Goal: Task Accomplishment & Management: Manage account settings

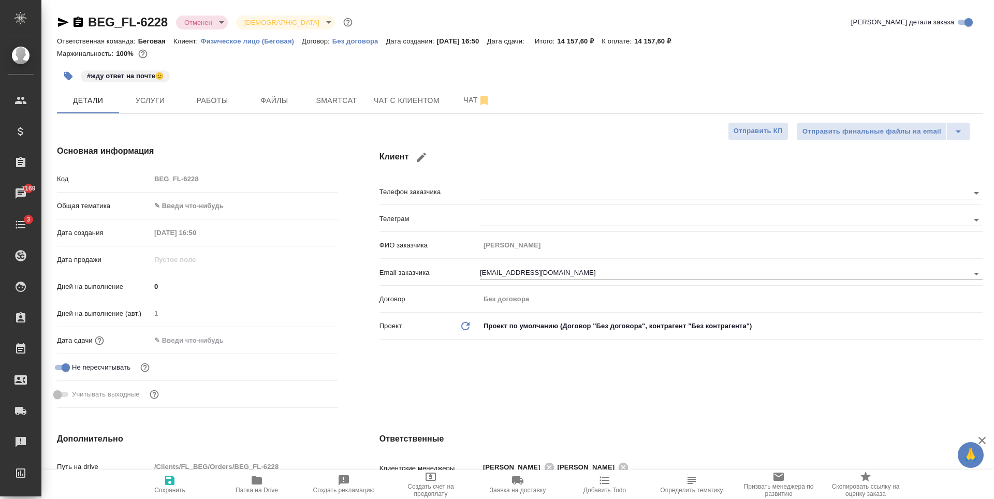
select select "RU"
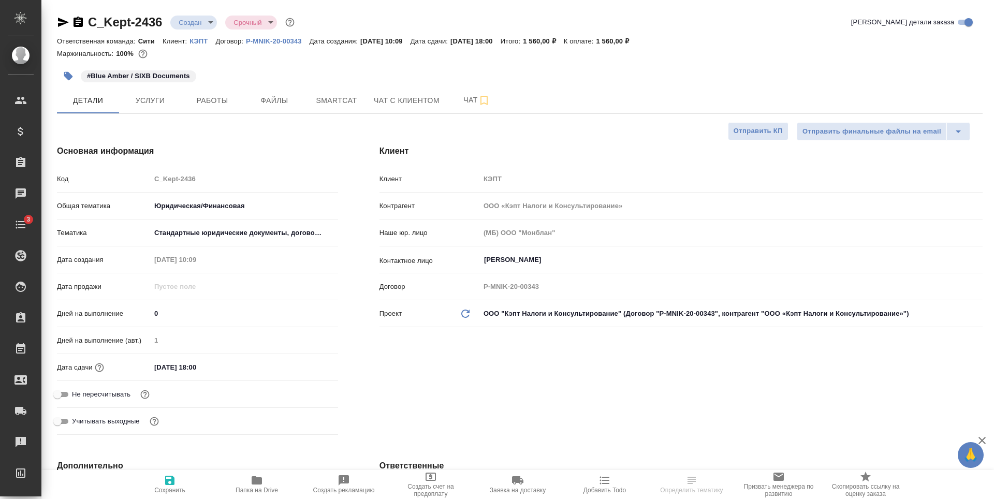
select select "RU"
type textarea "x"
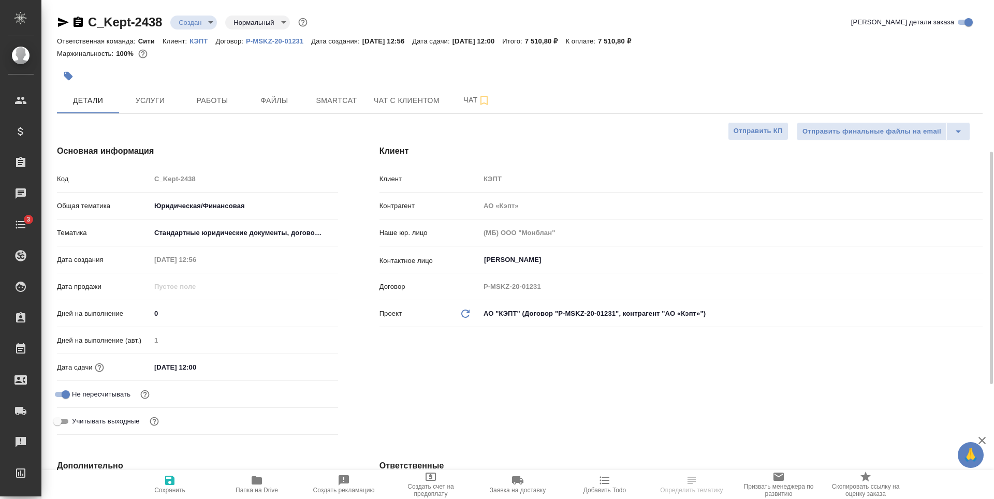
select select "RU"
type textarea "x"
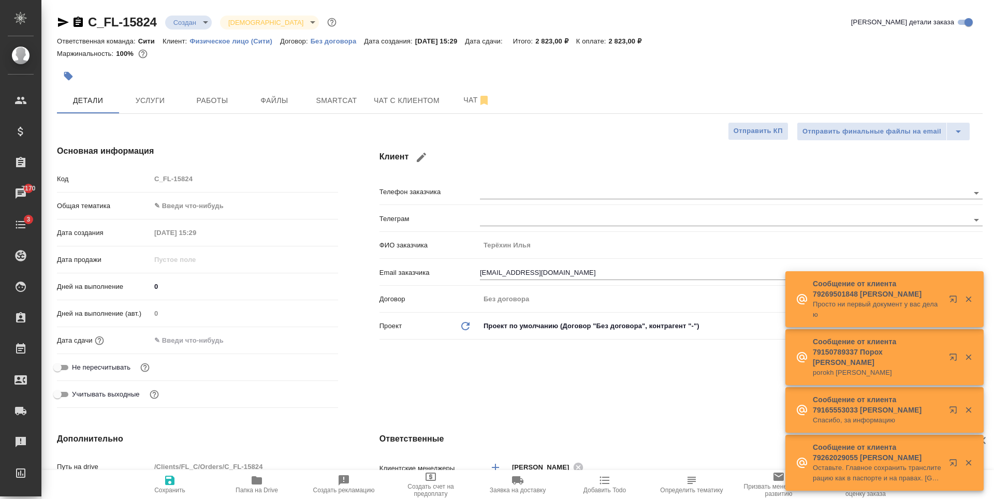
select select "RU"
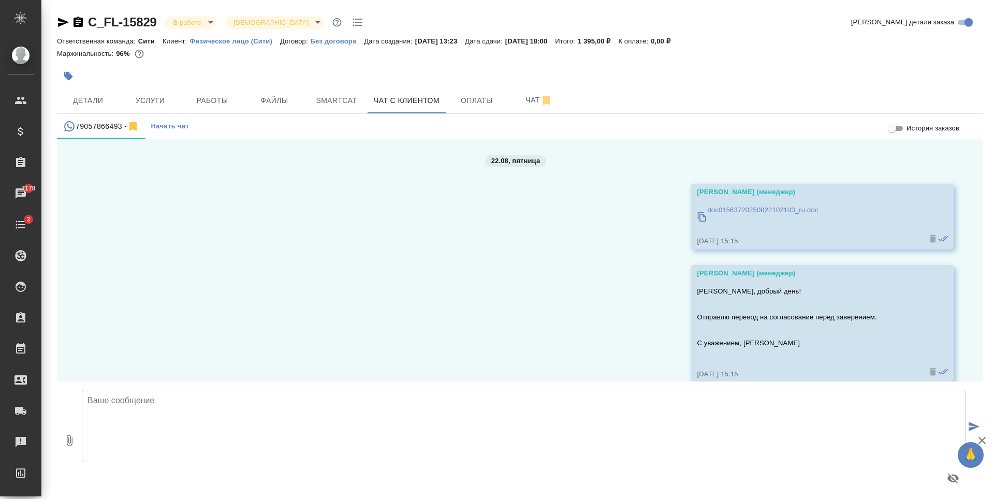
click at [579, 307] on div "22.08, [DATE] [PERSON_NAME] (менеджер) doc01563720250822102103_ru.doc [DATE] 15…" at bounding box center [520, 260] width 926 height 243
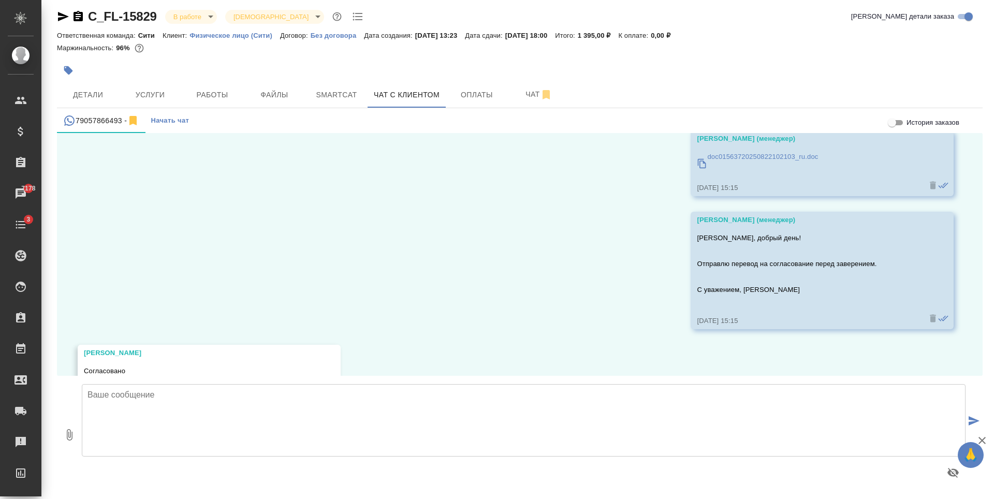
scroll to position [98, 0]
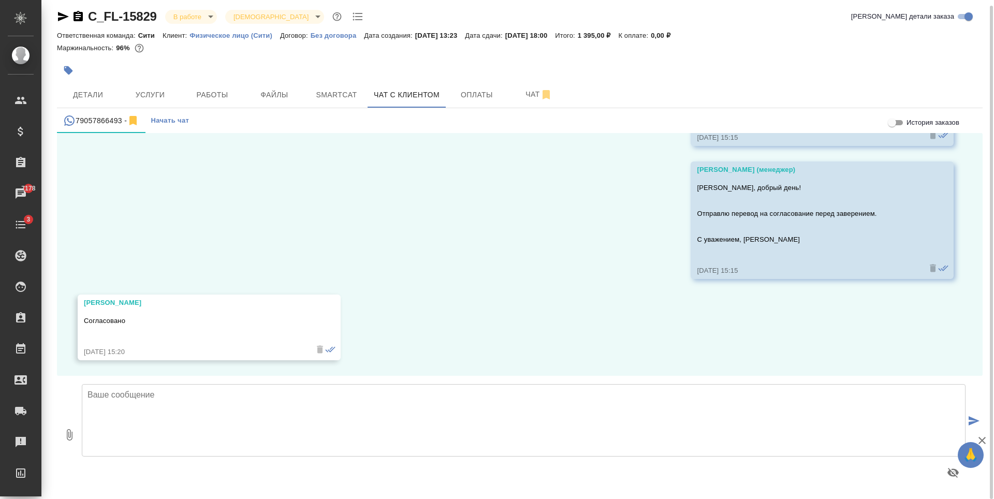
click at [195, 404] on textarea at bounding box center [524, 420] width 884 height 72
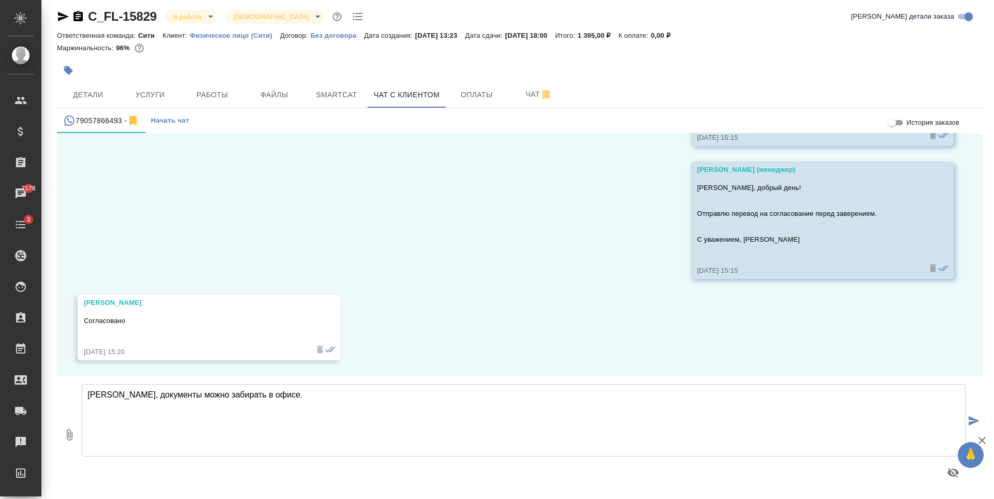
type textarea "[PERSON_NAME], документы можно забирать в офисе."
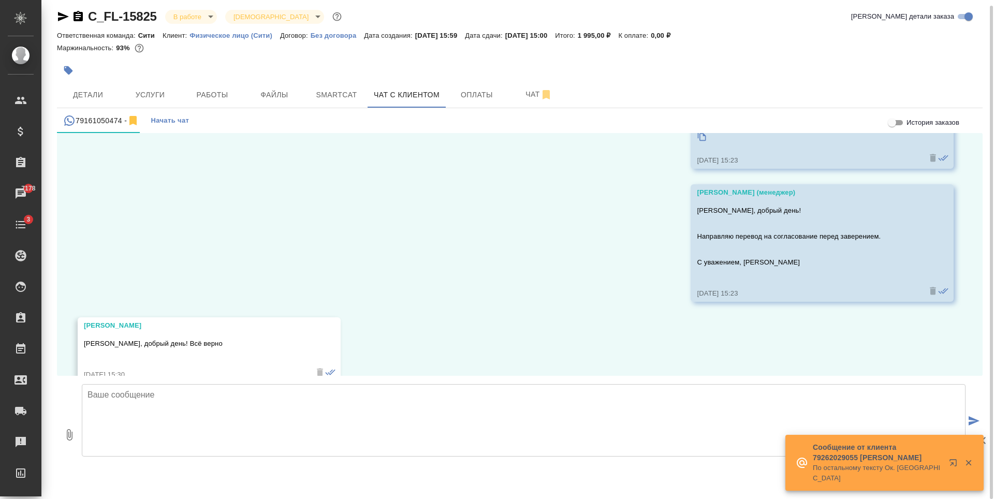
scroll to position [98, 0]
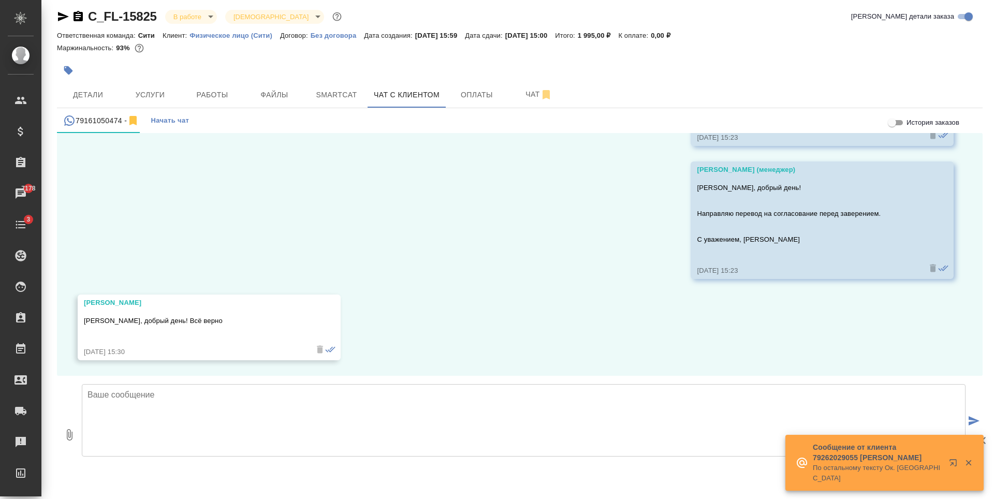
click at [234, 420] on textarea at bounding box center [524, 420] width 884 height 72
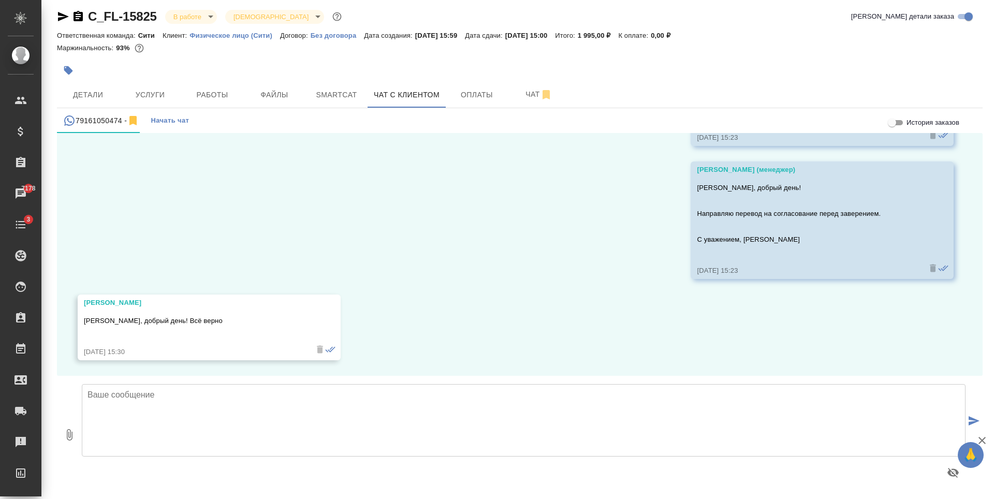
click at [158, 407] on textarea at bounding box center [524, 420] width 884 height 72
click at [123, 397] on textarea "Татьяна, документы можно забирать в офисе." at bounding box center [524, 420] width 884 height 72
click at [240, 394] on textarea "Татьяна, получили заверенный документы. документы можно забирать в офисе." at bounding box center [524, 420] width 884 height 72
click at [257, 423] on textarea "Татьяна, получили готовое заверение. Документы можно забирать в офисе." at bounding box center [524, 420] width 884 height 72
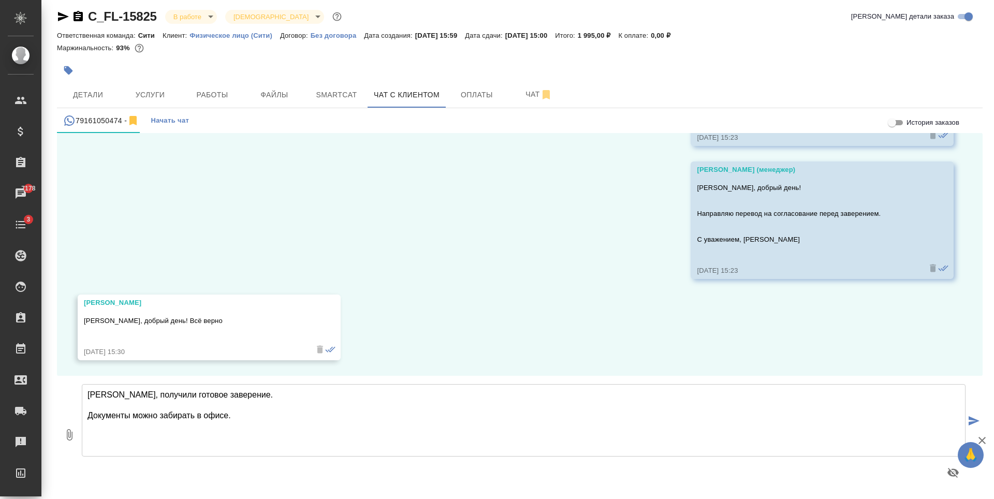
click at [248, 433] on textarea "Татьяна, получили готовое заверение. Документы можно забирать в офисе." at bounding box center [524, 420] width 884 height 72
type textarea "Татьяна, получили готовое заверение. Документы можно забирать в офисе."
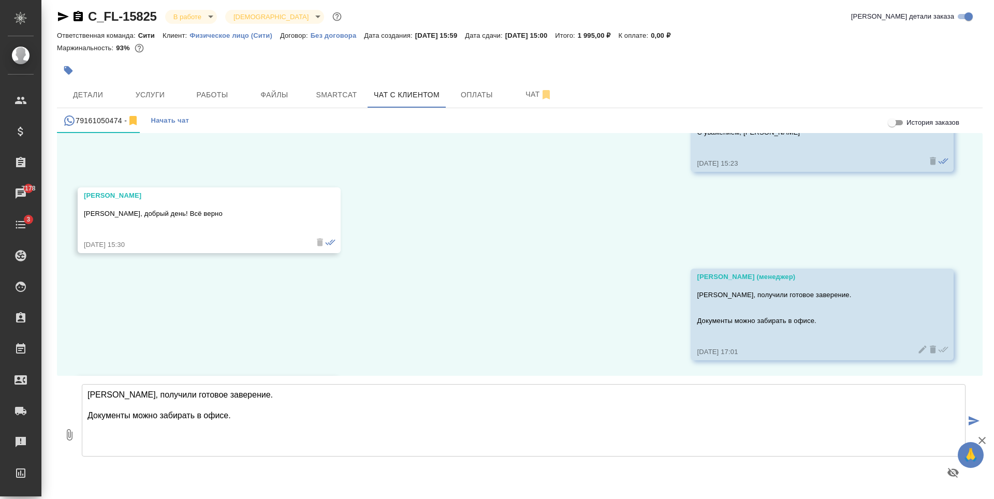
scroll to position [286, 0]
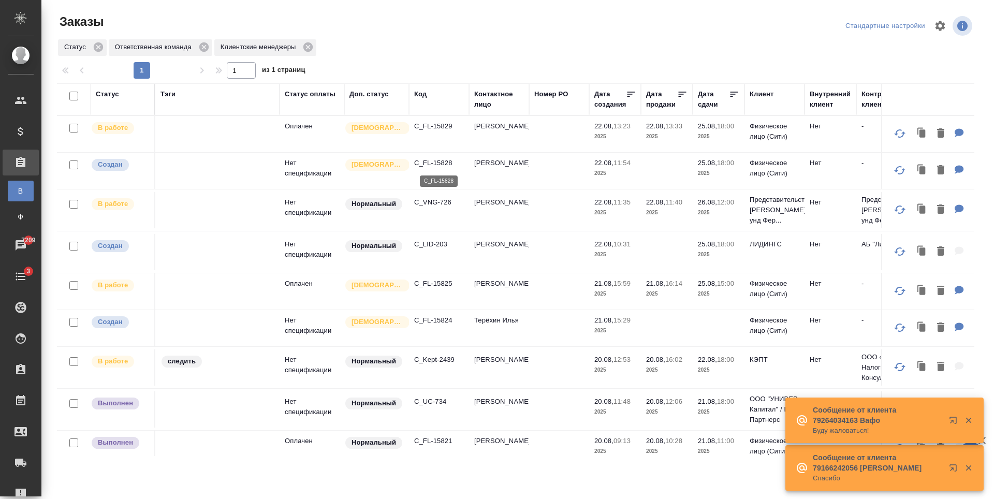
click at [433, 161] on p "C_FL-15828" at bounding box center [439, 163] width 50 height 10
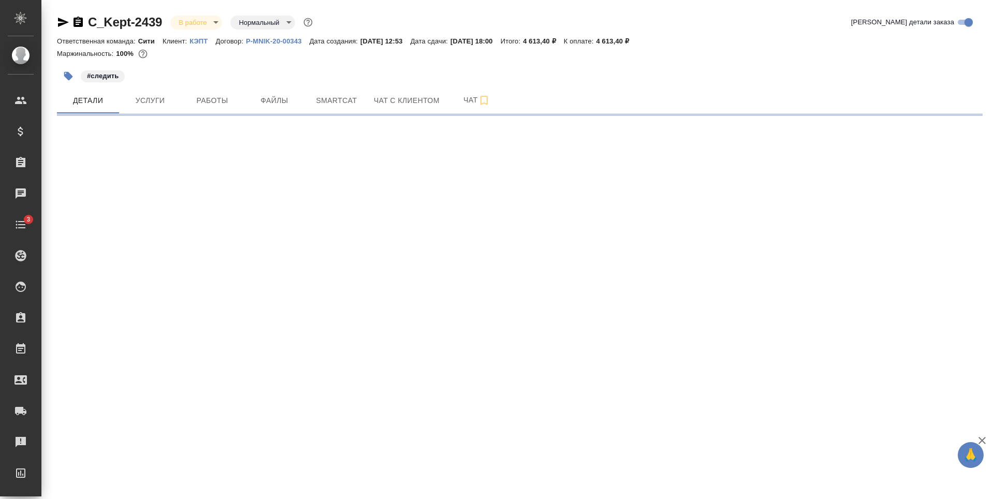
select select "RU"
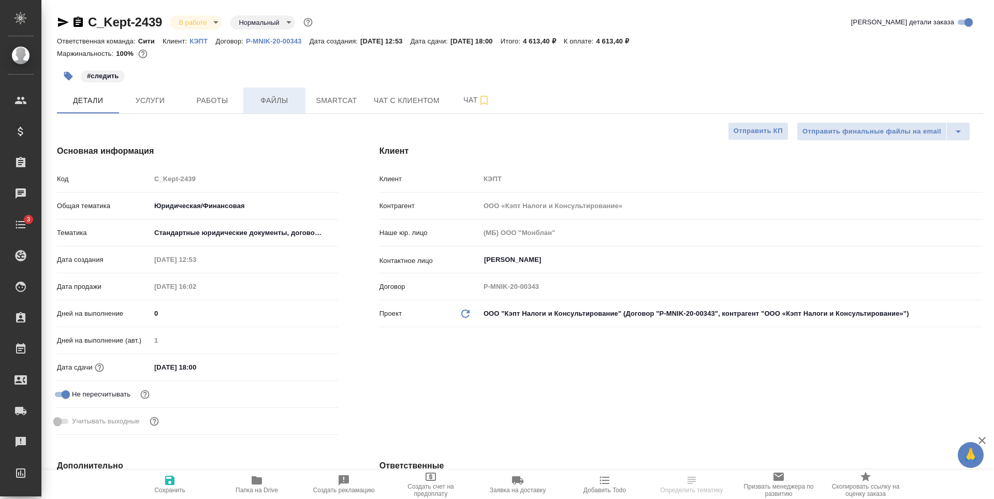
type textarea "x"
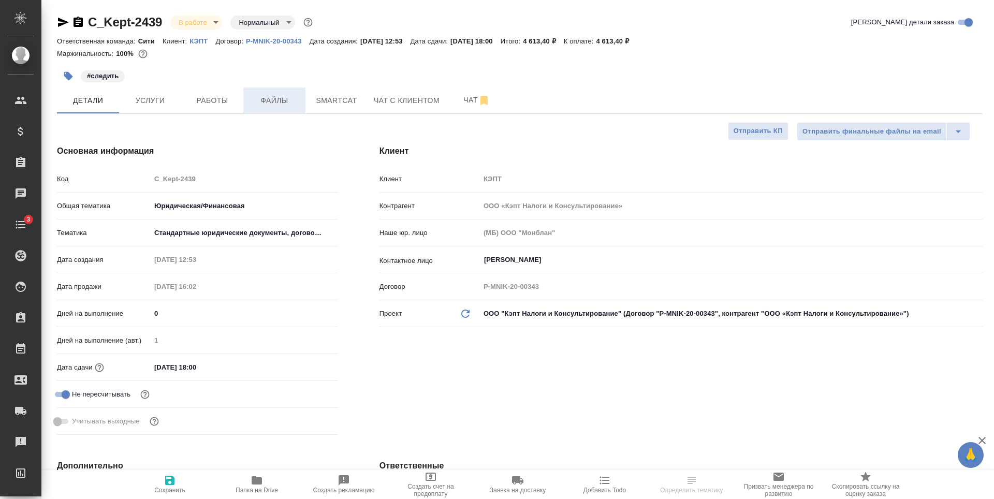
type textarea "x"
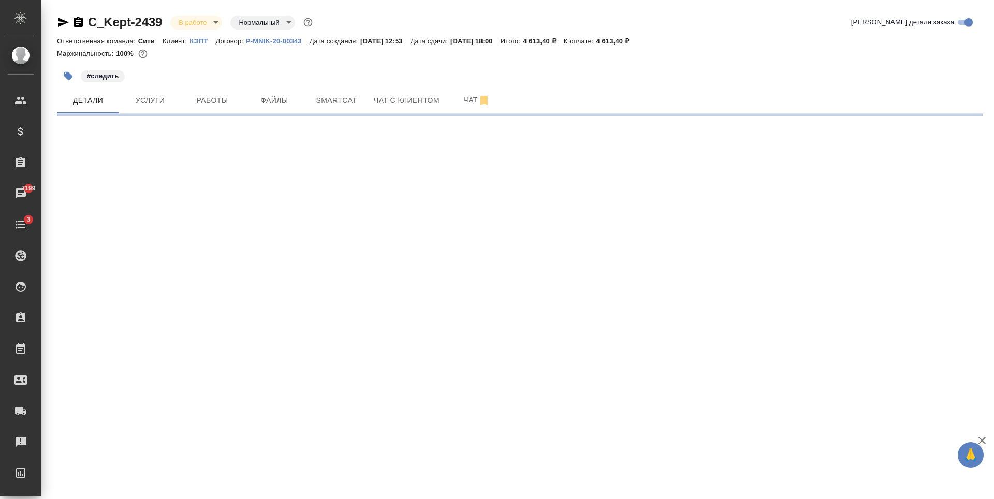
select select "RU"
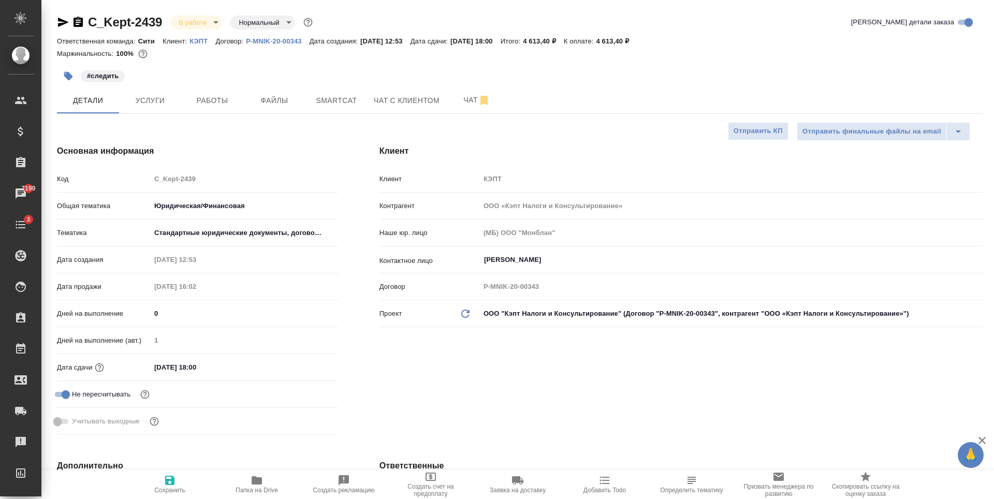
type textarea "x"
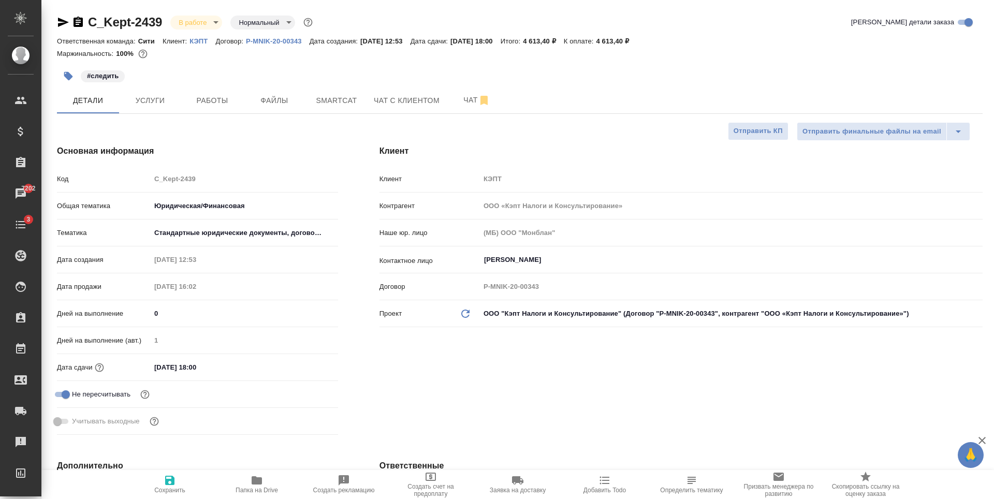
type textarea "x"
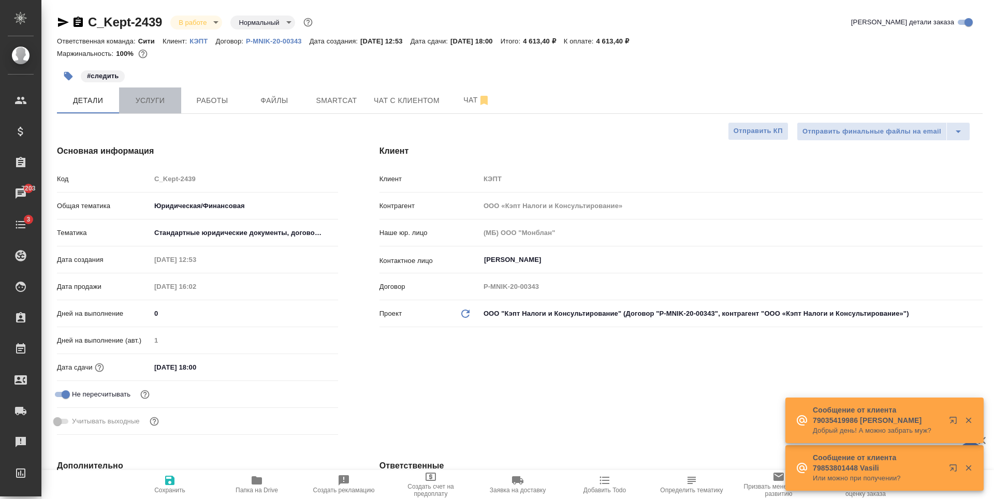
click at [149, 92] on button "Услуги" at bounding box center [150, 101] width 62 height 26
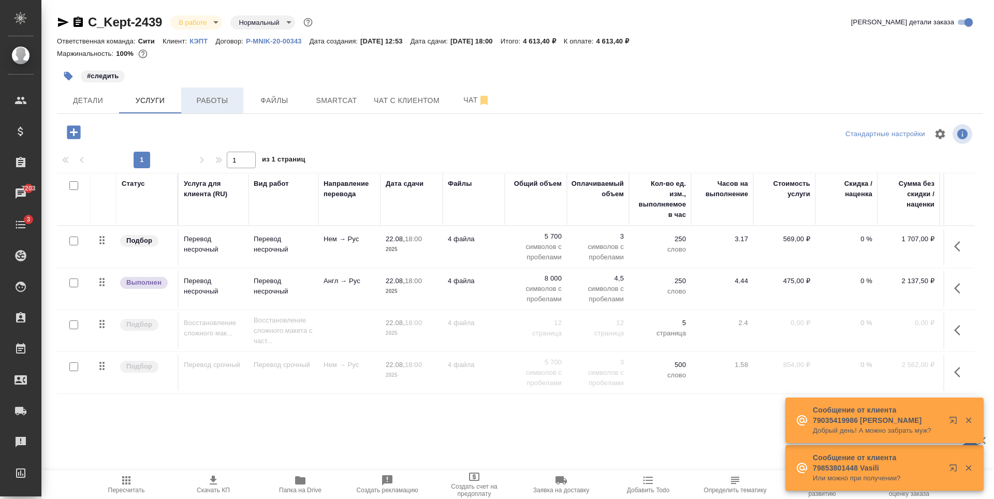
click at [212, 106] on span "Работы" at bounding box center [212, 100] width 50 height 13
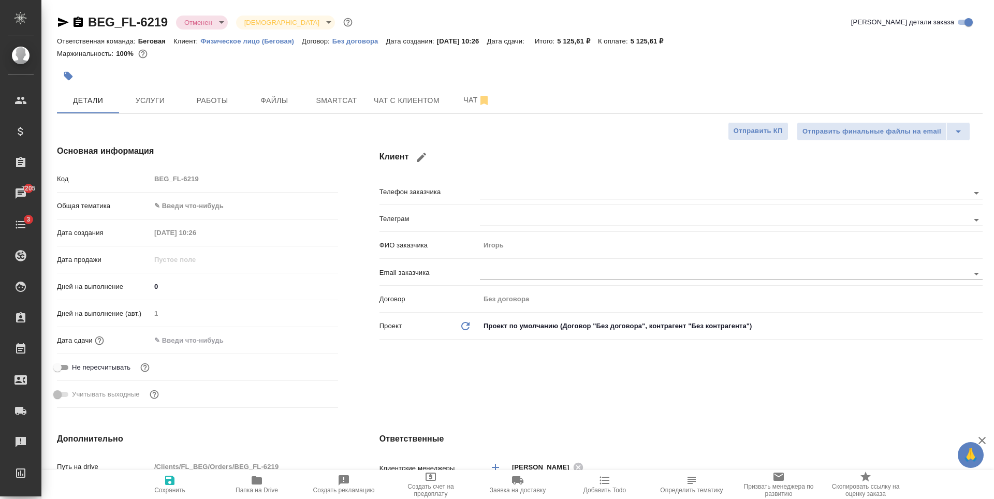
select select "RU"
click at [286, 101] on span "Файлы" at bounding box center [275, 100] width 50 height 13
select select "RU"
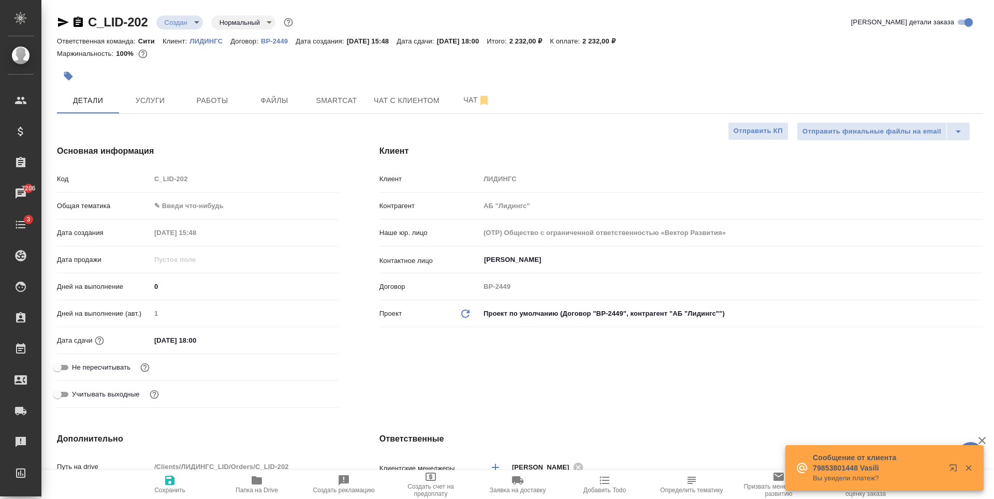
select select "RU"
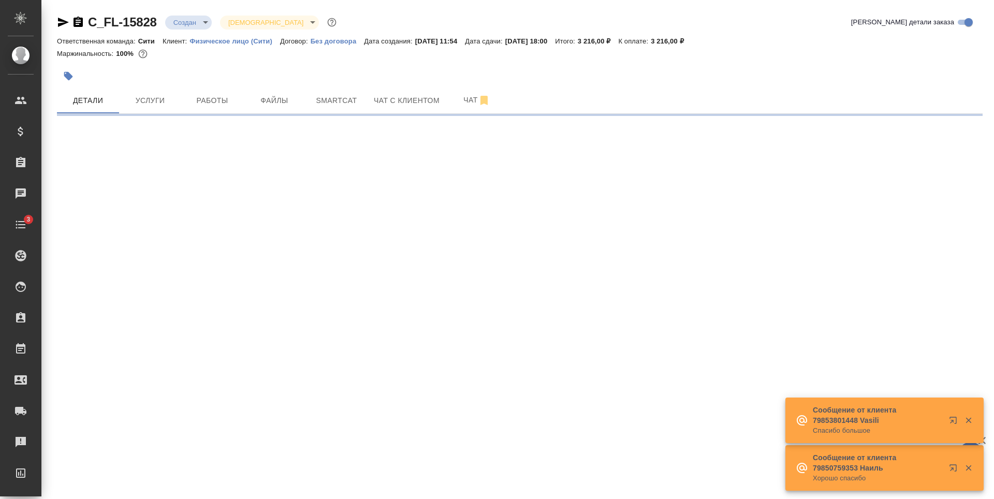
select select "RU"
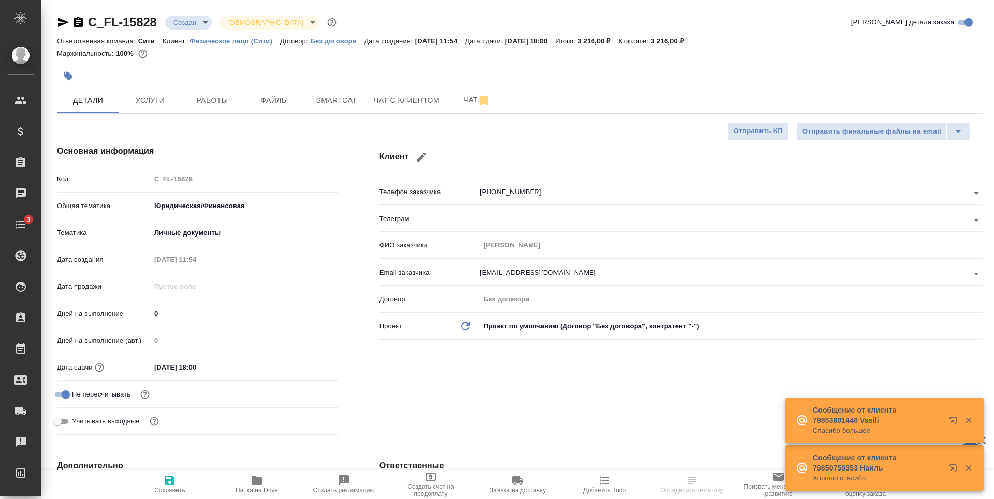
type textarea "x"
click at [187, 370] on input "25.08.2025 18:00" at bounding box center [196, 367] width 91 height 15
click at [318, 363] on div at bounding box center [320, 367] width 36 height 12
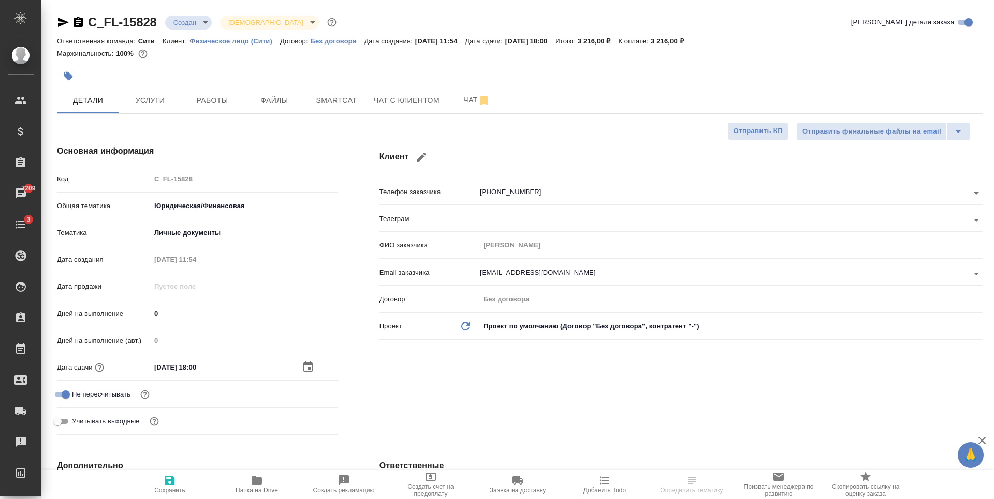
click at [305, 368] on icon "button" at bounding box center [308, 367] width 12 height 12
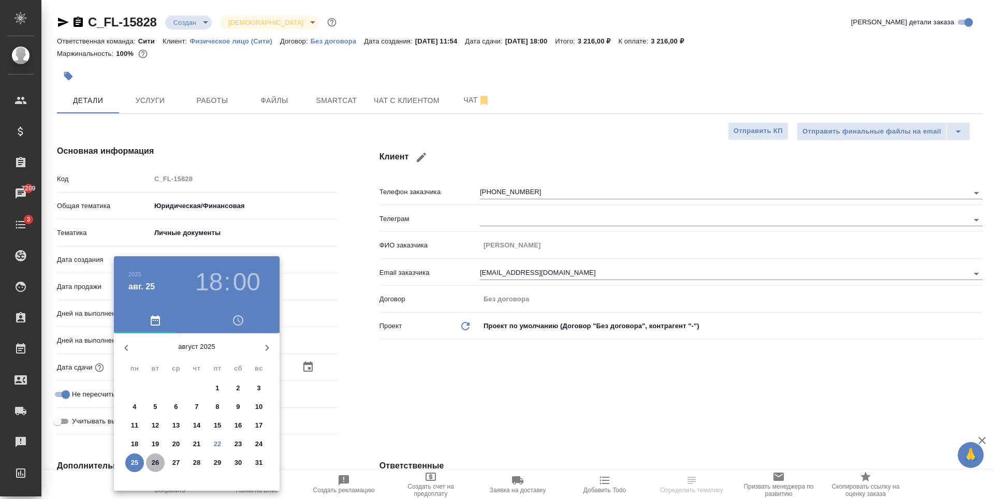
click at [154, 462] on p "26" at bounding box center [156, 463] width 8 height 10
type input "26.08.2025 18:00"
type textarea "x"
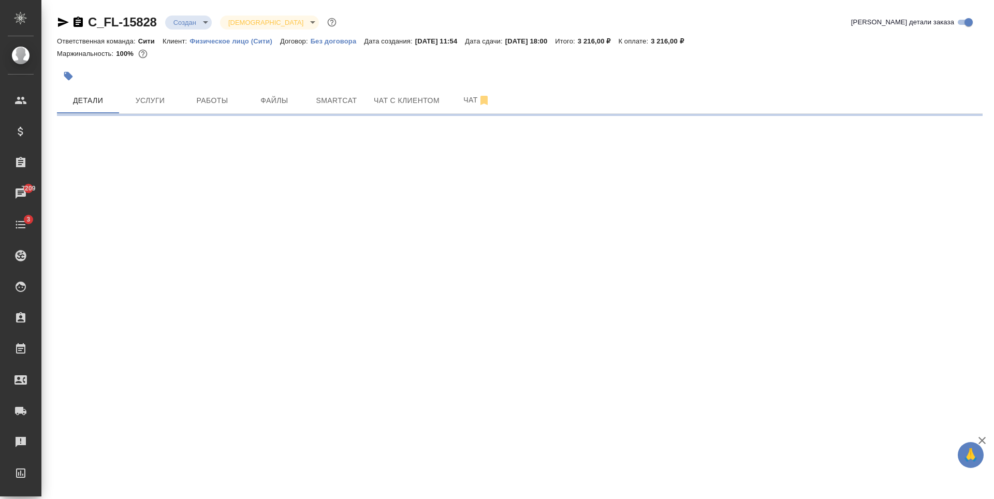
select select "RU"
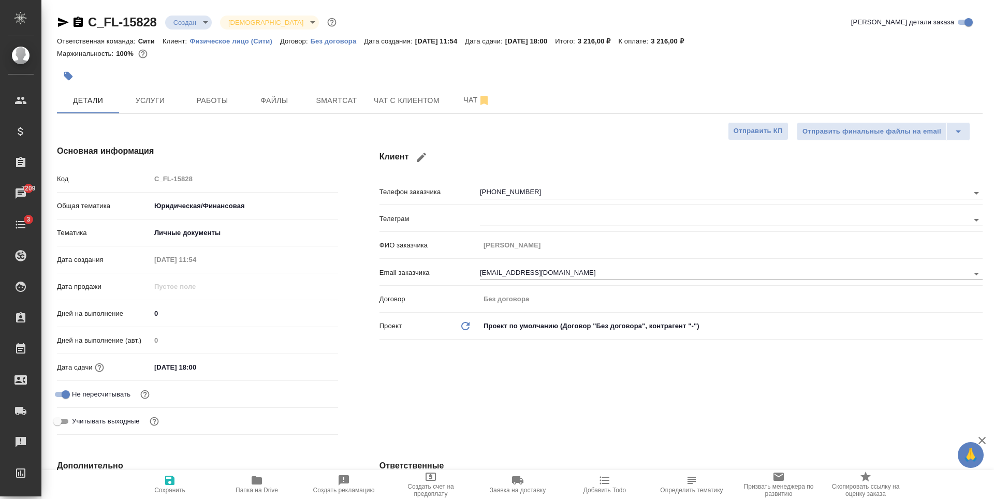
type textarea "x"
click at [209, 368] on input "25.08.2025 18:00" at bounding box center [196, 367] width 91 height 15
click at [311, 362] on icon "button" at bounding box center [307, 366] width 9 height 10
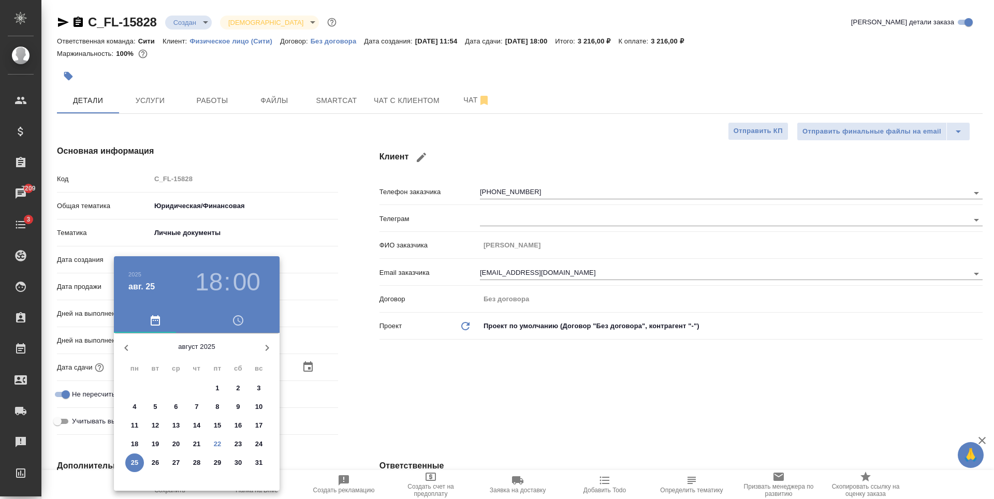
click at [155, 462] on p "26" at bounding box center [156, 463] width 8 height 10
type input "26.08.2025 18:00"
type textarea "x"
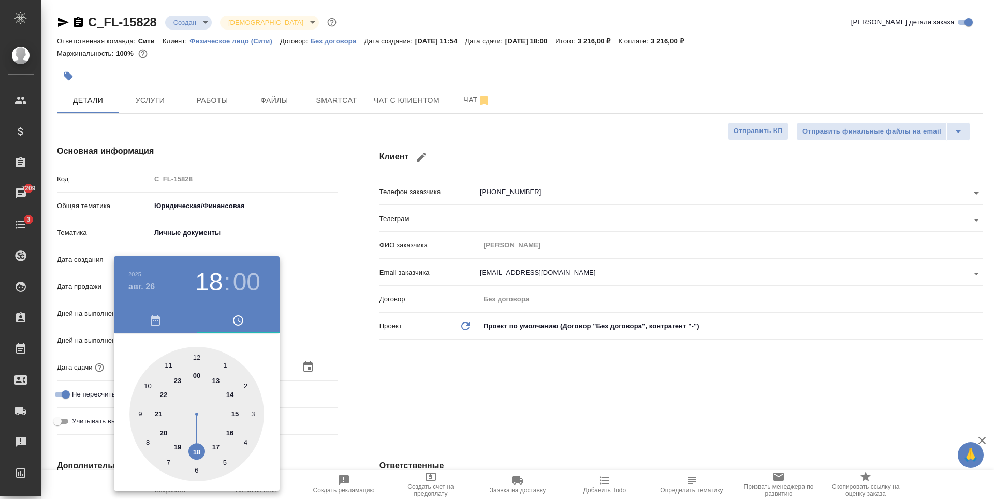
click at [234, 414] on div at bounding box center [196, 414] width 135 height 135
type input "26.08.2025 15:00"
type textarea "x"
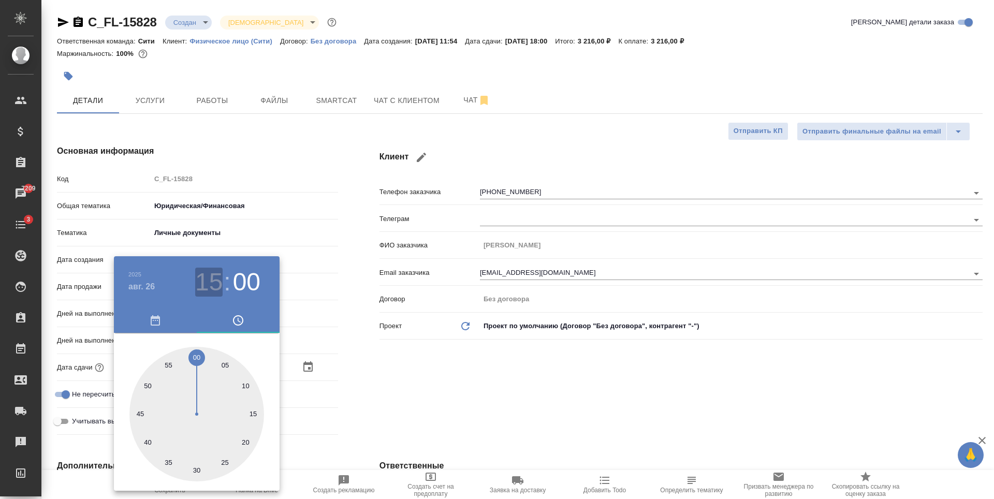
click at [213, 280] on h3 "15" at bounding box center [208, 282] width 27 height 29
click at [216, 382] on div at bounding box center [196, 414] width 135 height 135
type input "26.08.2025 13:00"
type textarea "x"
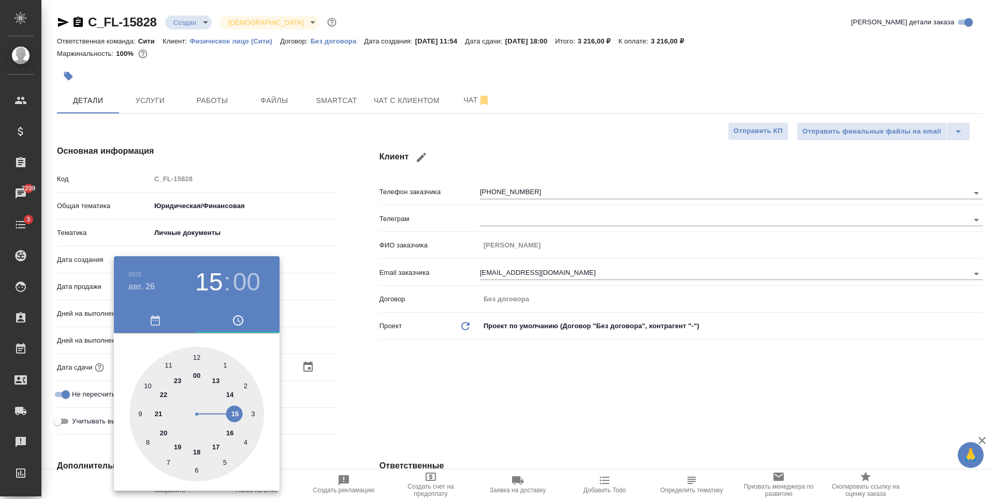
type textarea "x"
click at [448, 343] on div at bounding box center [497, 249] width 994 height 499
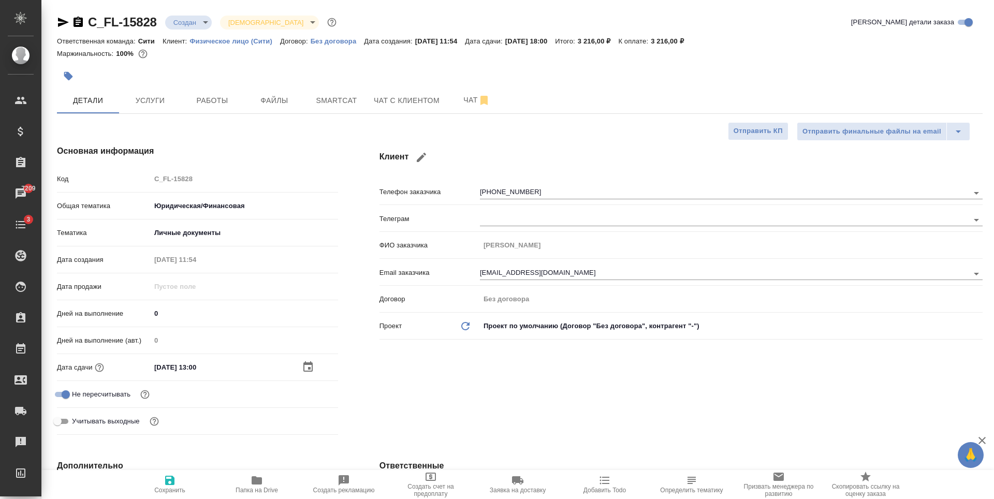
click at [167, 481] on icon "button" at bounding box center [169, 480] width 9 height 9
type textarea "x"
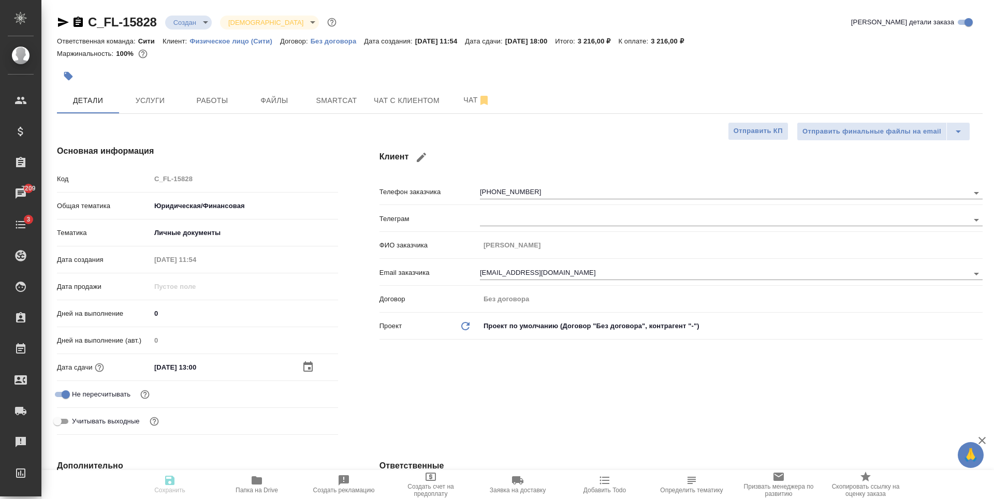
type textarea "x"
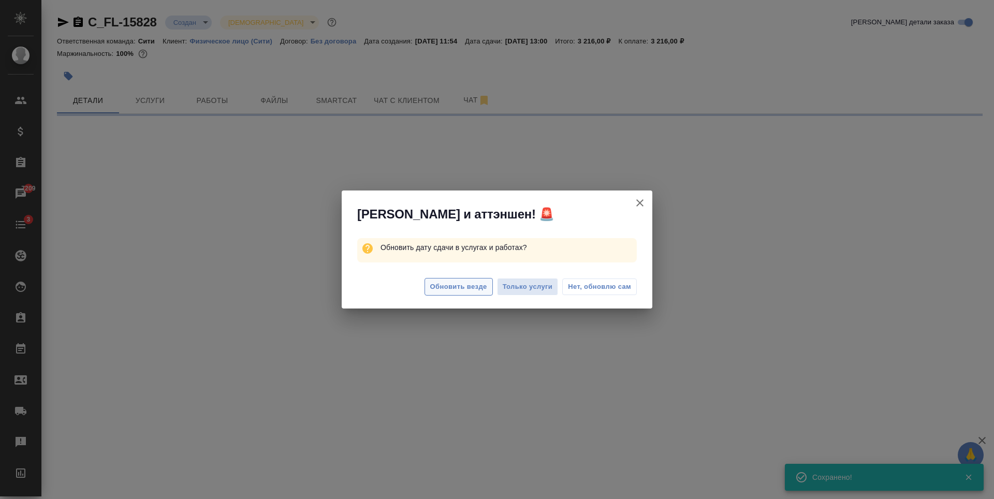
click at [471, 286] on span "Обновить везде" at bounding box center [458, 287] width 57 height 12
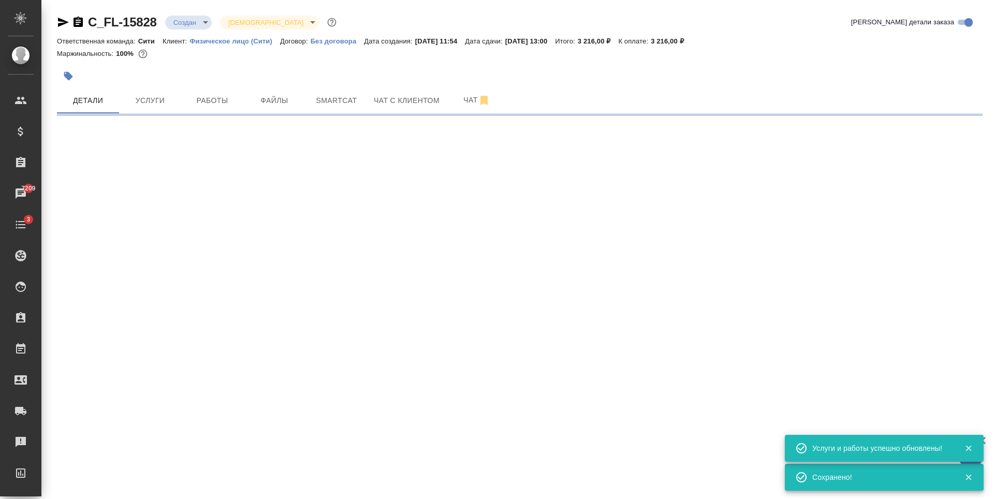
select select "RU"
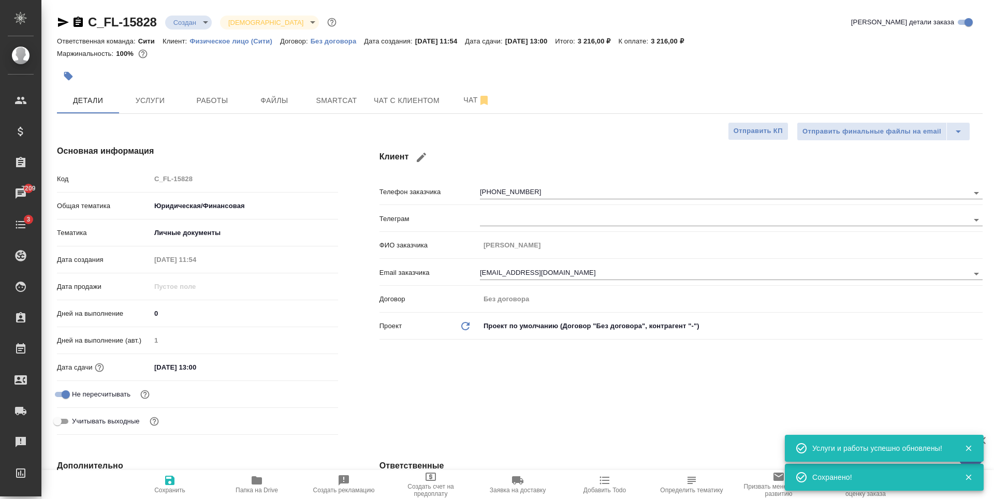
type textarea "x"
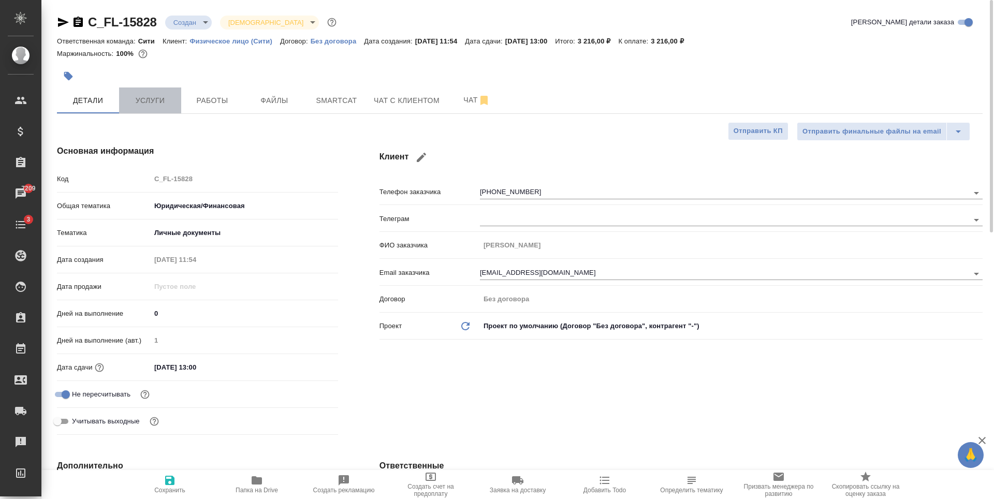
click at [147, 97] on span "Услуги" at bounding box center [150, 100] width 50 height 13
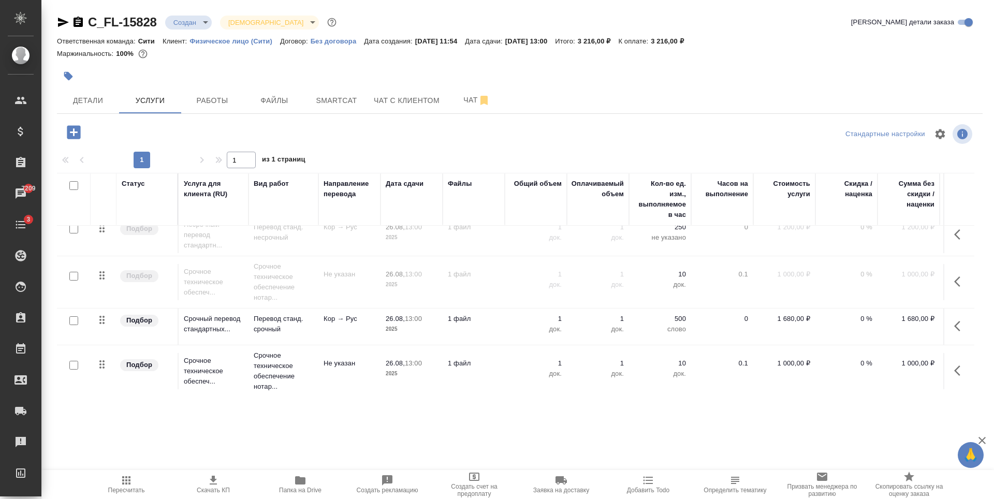
scroll to position [22, 0]
click at [74, 359] on input "checkbox" at bounding box center [73, 363] width 9 height 9
checkbox input "true"
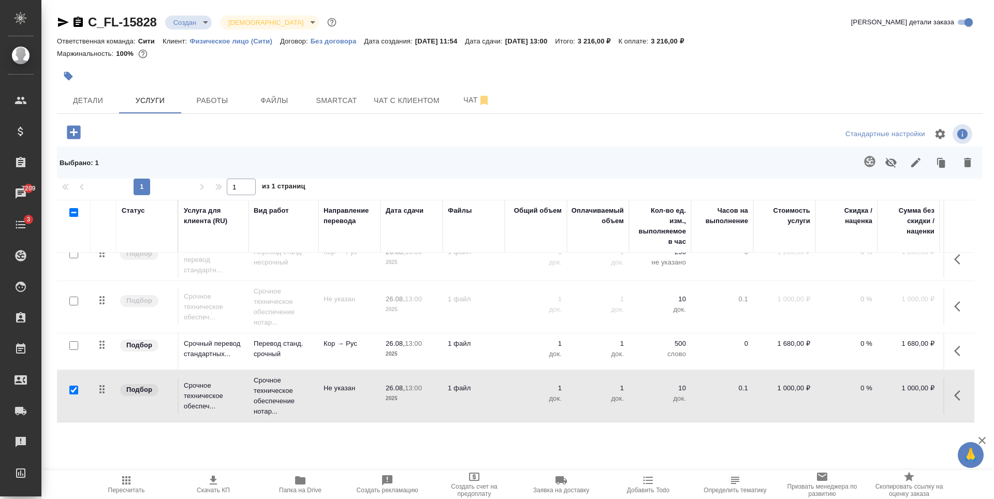
click at [75, 341] on input "checkbox" at bounding box center [73, 345] width 9 height 9
checkbox input "true"
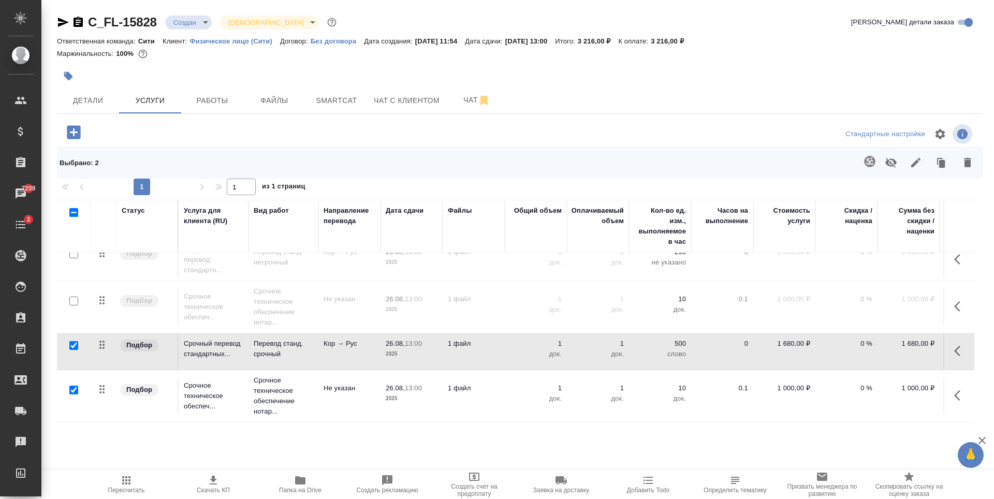
click at [971, 157] on icon "button" at bounding box center [968, 162] width 12 height 12
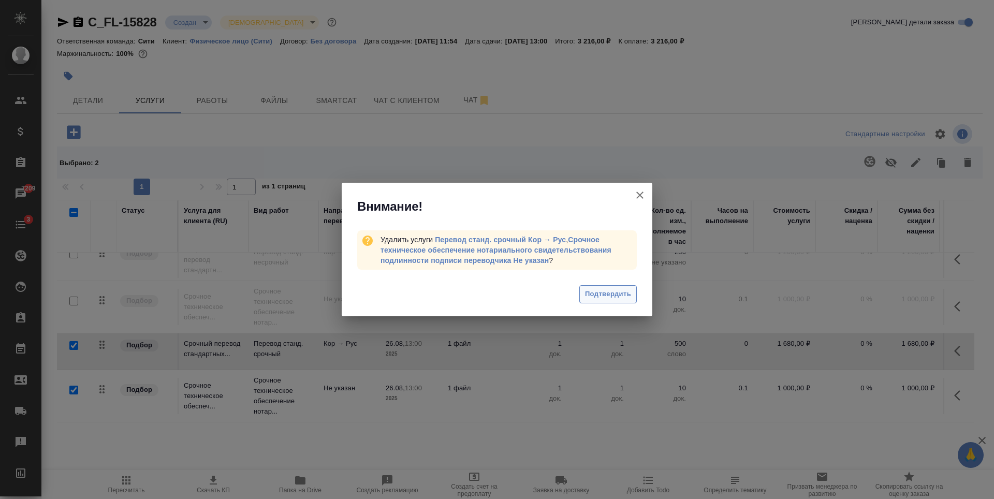
click at [602, 298] on span "Подтвердить" at bounding box center [608, 294] width 46 height 12
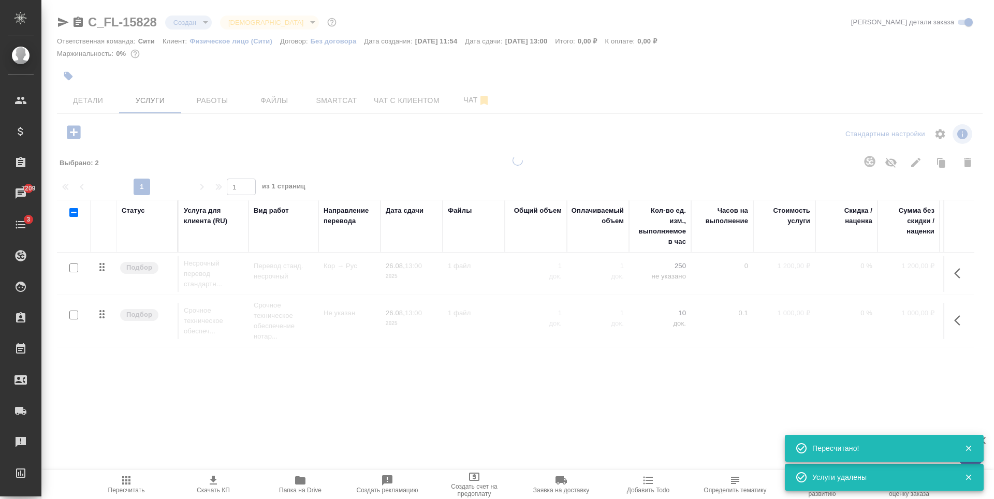
scroll to position [0, 0]
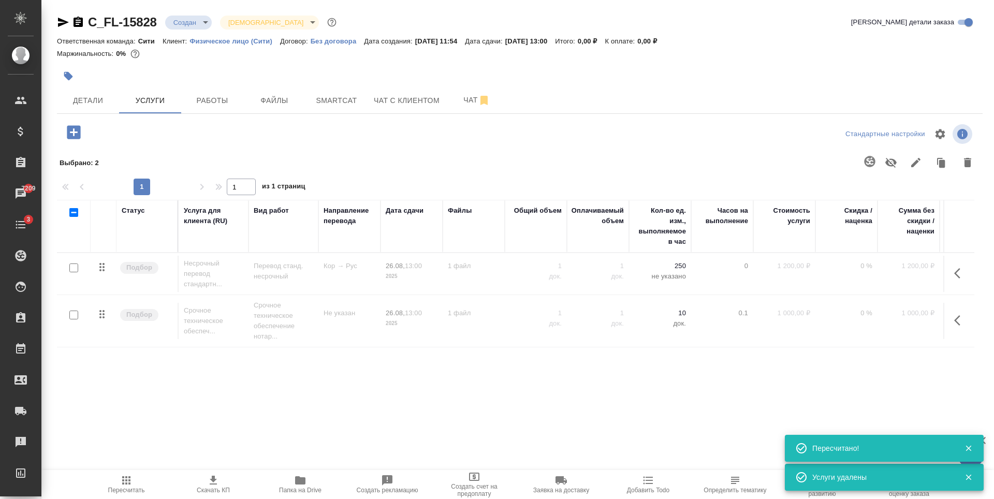
click at [74, 313] on input "checkbox" at bounding box center [73, 315] width 9 height 9
checkbox input "true"
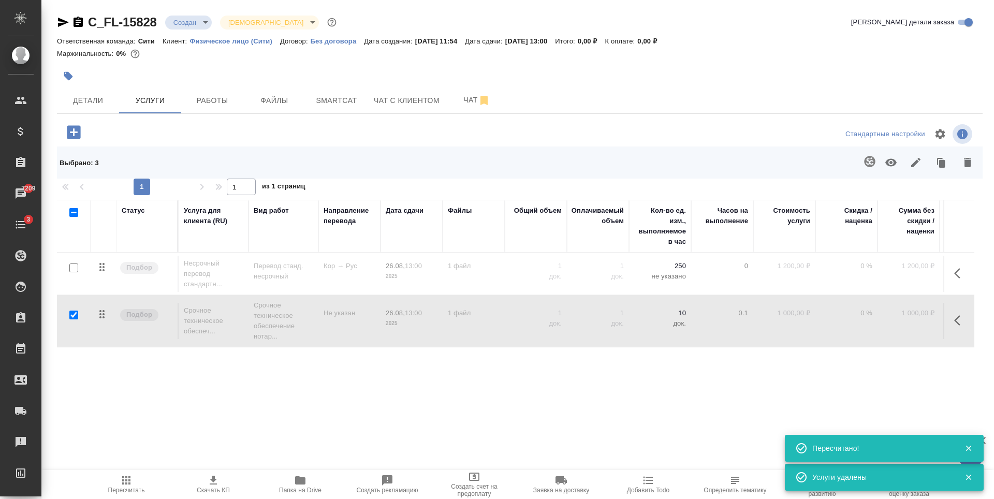
click at [74, 271] on input "checkbox" at bounding box center [73, 268] width 9 height 9
checkbox input "true"
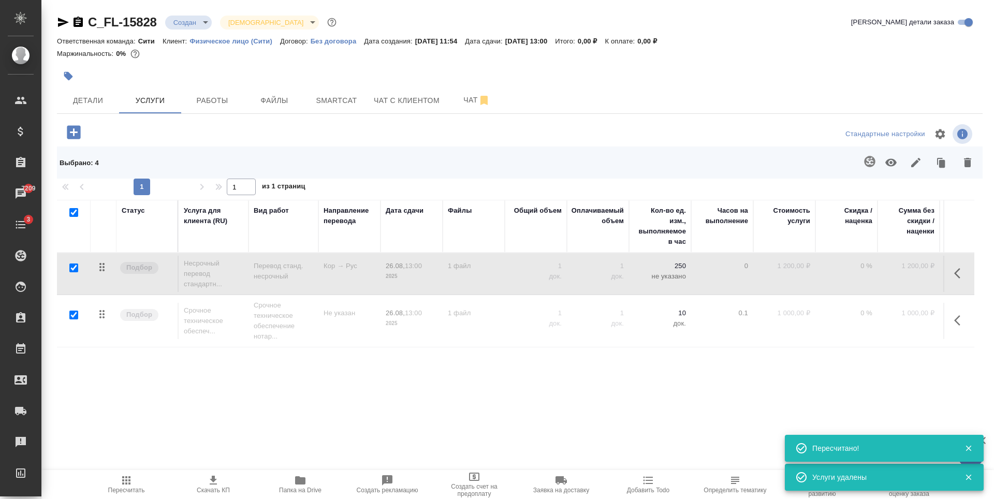
click at [892, 164] on icon "button" at bounding box center [891, 163] width 11 height 8
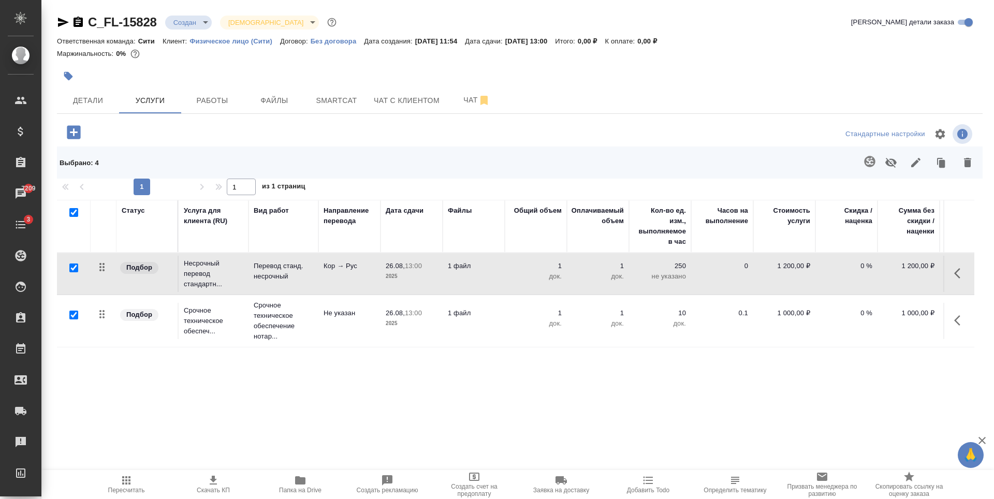
click at [116, 121] on div "C_FL-15828 Создан new Святая троица holyTrinity Кратко детали заказа Ответствен…" at bounding box center [519, 224] width 937 height 449
click at [132, 492] on span "Пересчитать" at bounding box center [126, 490] width 37 height 7
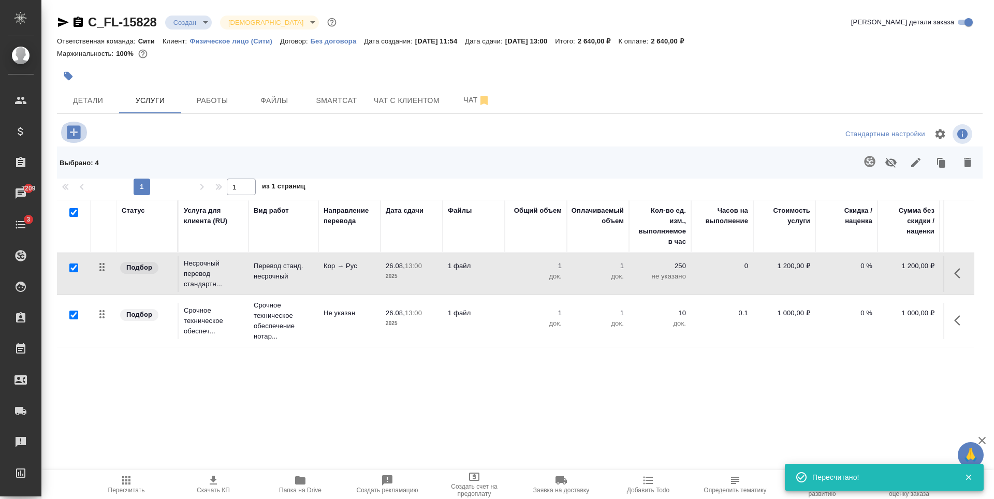
click at [76, 132] on icon "button" at bounding box center [74, 132] width 18 height 18
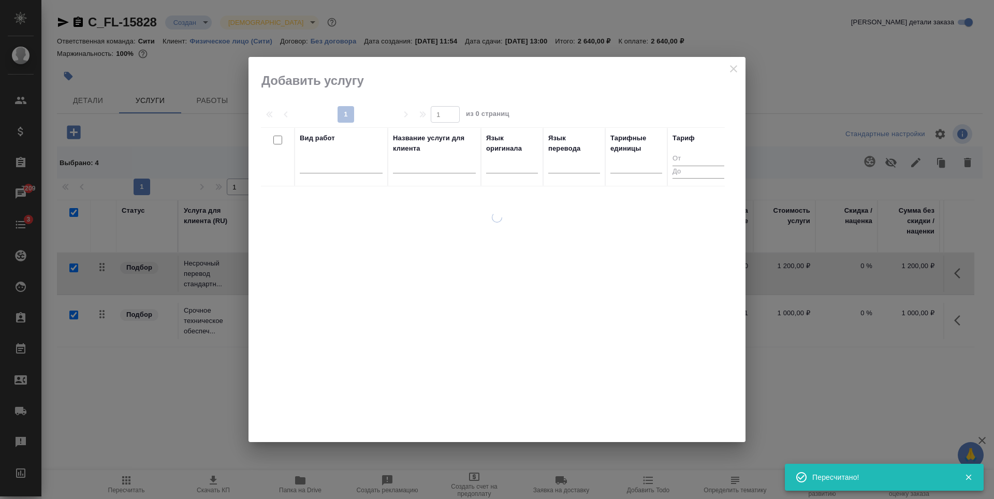
click at [731, 68] on div at bounding box center [497, 249] width 497 height 385
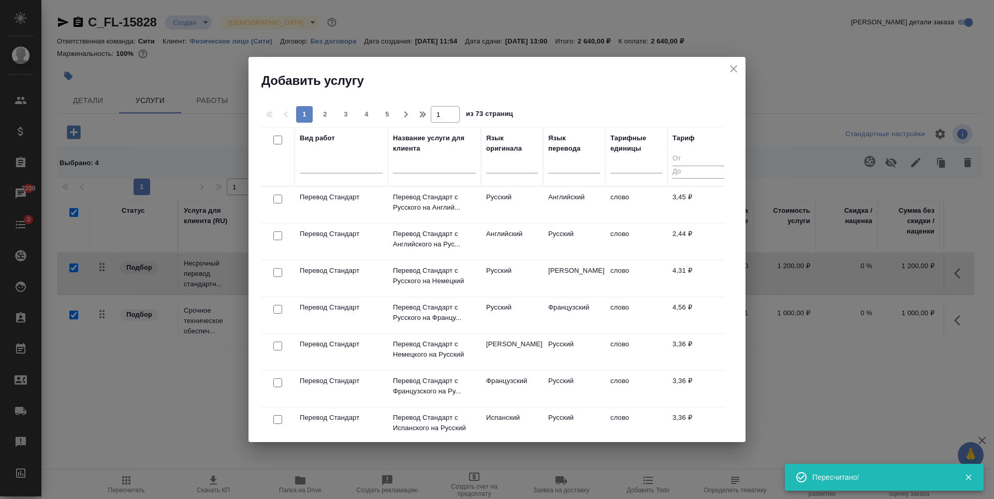
click at [734, 66] on icon "close" at bounding box center [734, 69] width 12 height 12
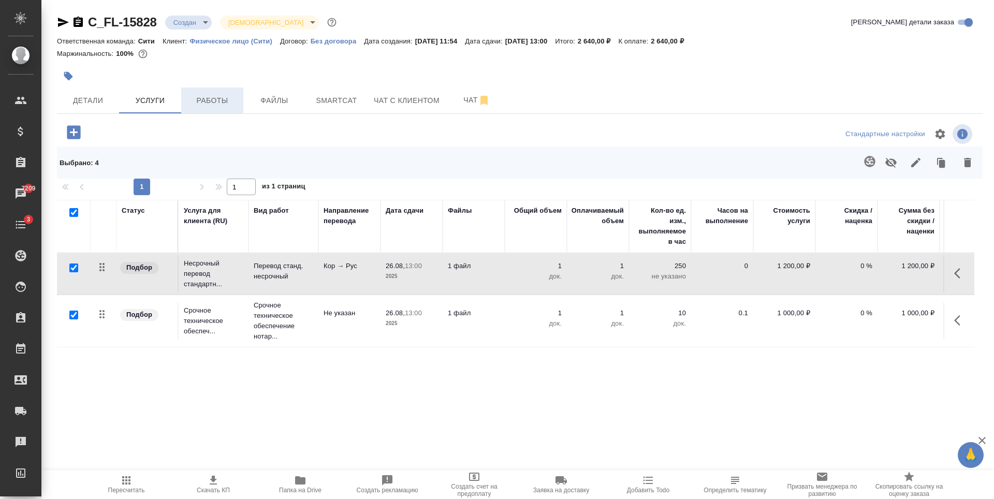
click at [208, 108] on button "Работы" at bounding box center [212, 101] width 62 height 26
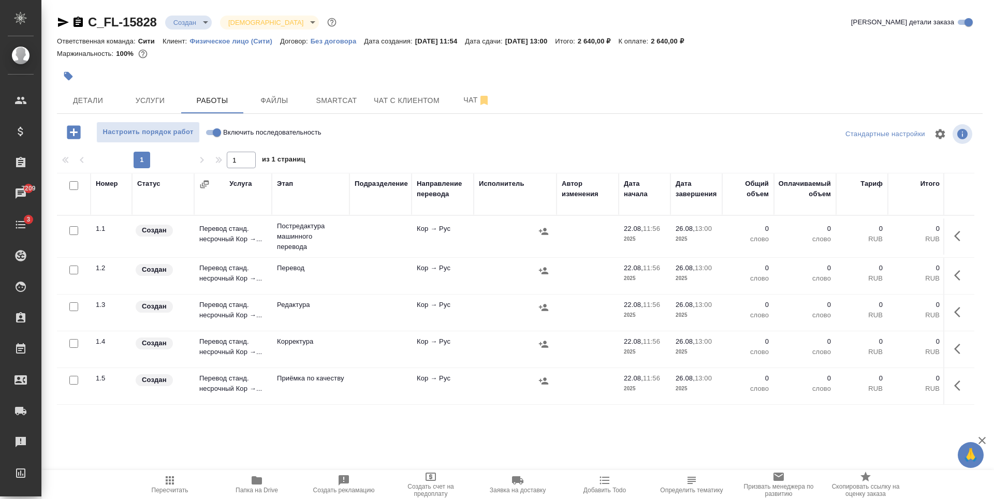
click at [71, 229] on input "checkbox" at bounding box center [73, 230] width 9 height 9
checkbox input "true"
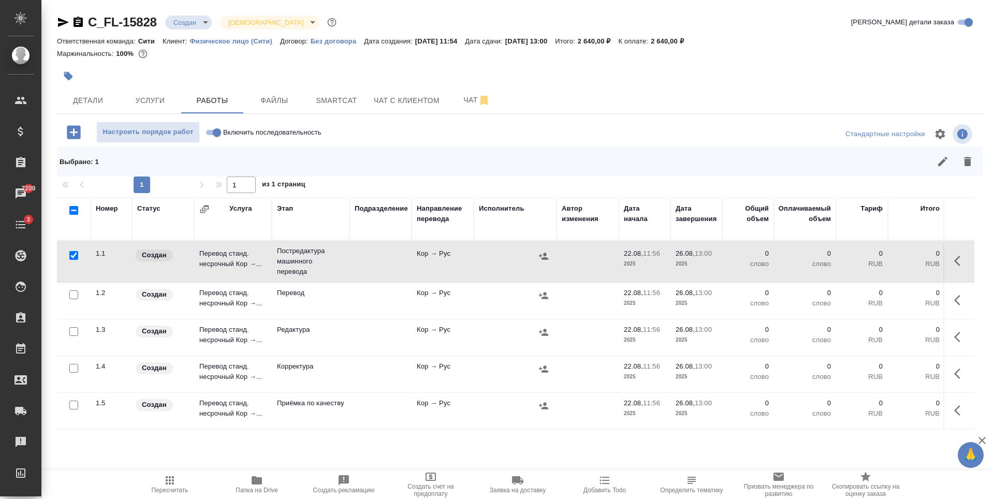
click at [72, 333] on input "checkbox" at bounding box center [73, 331] width 9 height 9
checkbox input "true"
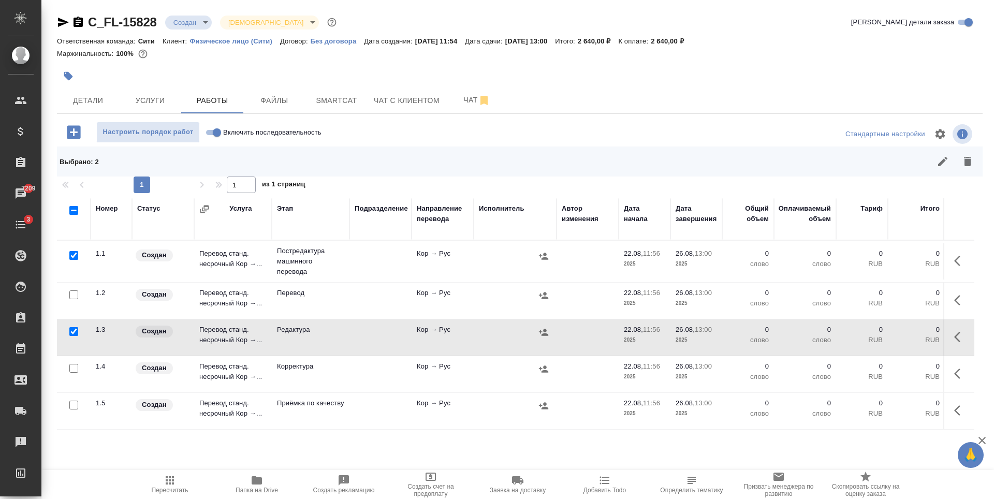
click at [73, 371] on input "checkbox" at bounding box center [73, 368] width 9 height 9
checkbox input "true"
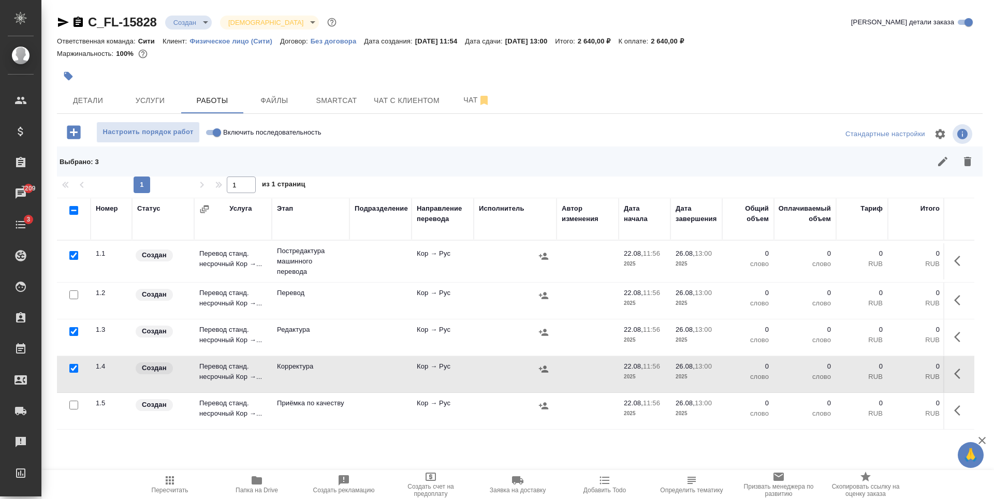
click at [970, 157] on icon "button" at bounding box center [968, 161] width 12 height 12
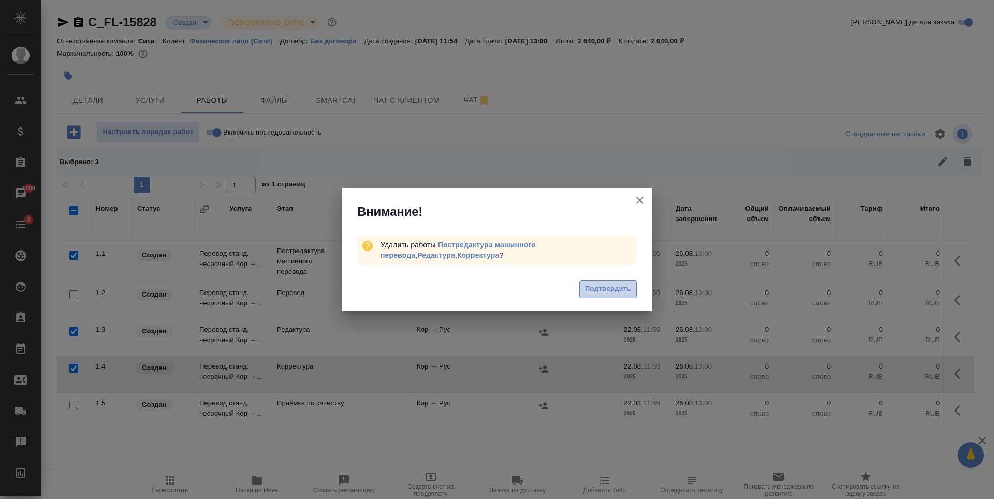
click at [612, 288] on span "Подтвердить" at bounding box center [608, 289] width 46 height 12
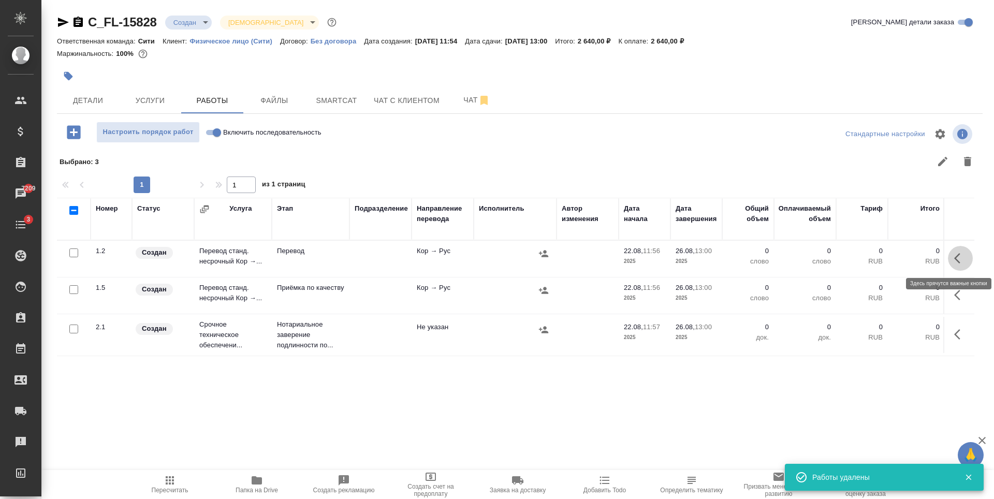
click at [962, 260] on icon "button" at bounding box center [960, 258] width 12 height 12
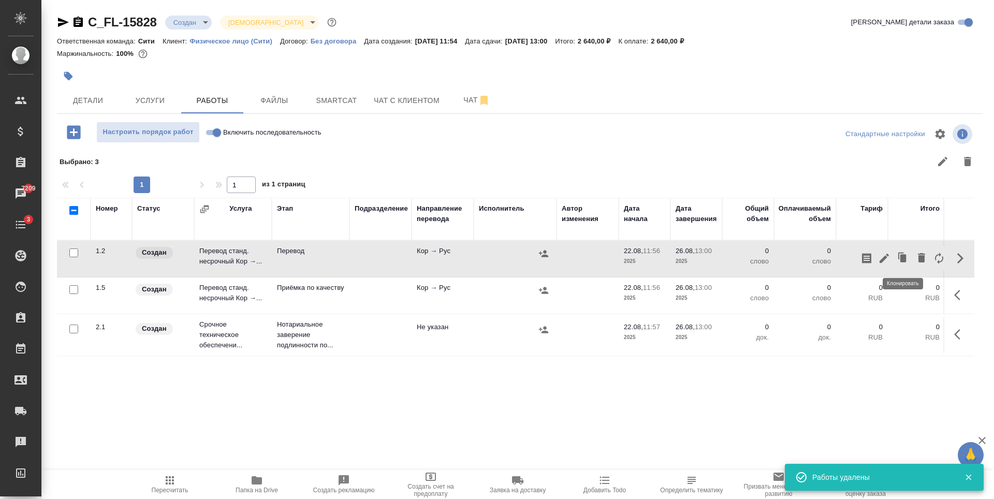
click at [884, 259] on icon "button" at bounding box center [884, 258] width 9 height 9
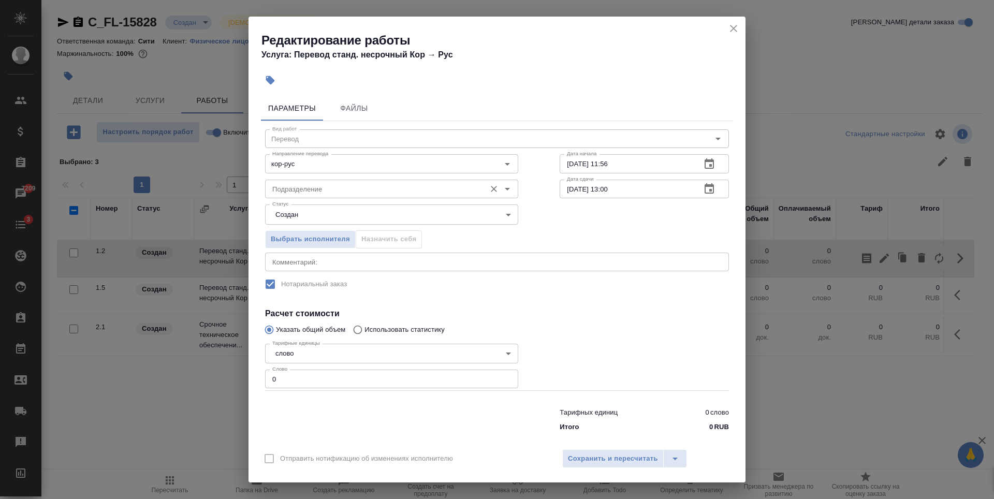
click at [313, 184] on input "Подразделение" at bounding box center [374, 189] width 212 height 12
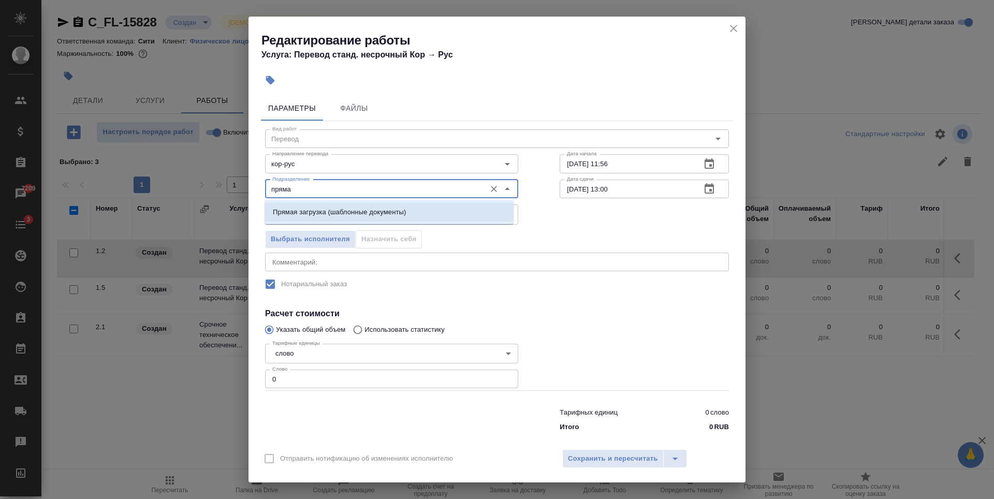
click at [358, 207] on p "Прямая загрузка (шаблонные документы)" at bounding box center [339, 212] width 133 height 10
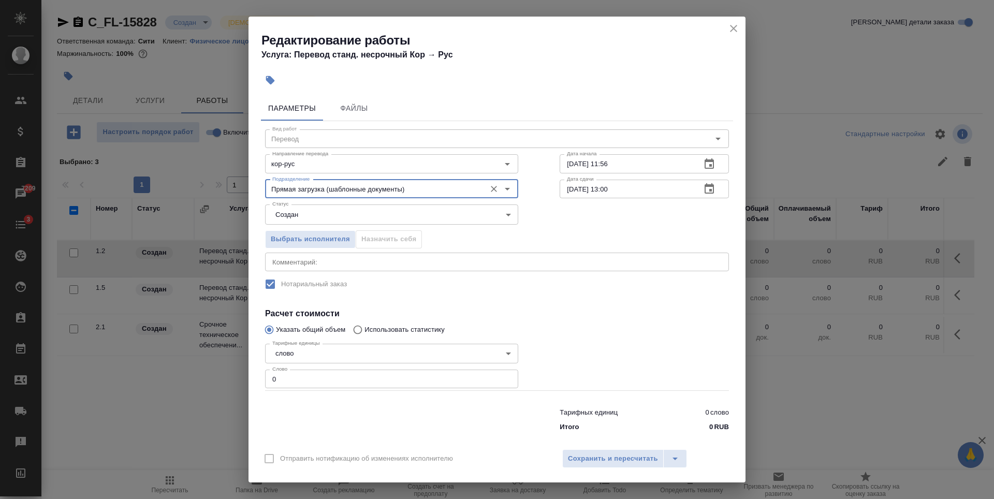
type input "Прямая загрузка (шаблонные документы)"
type input "1"
click at [502, 376] on input "1" at bounding box center [391, 379] width 253 height 19
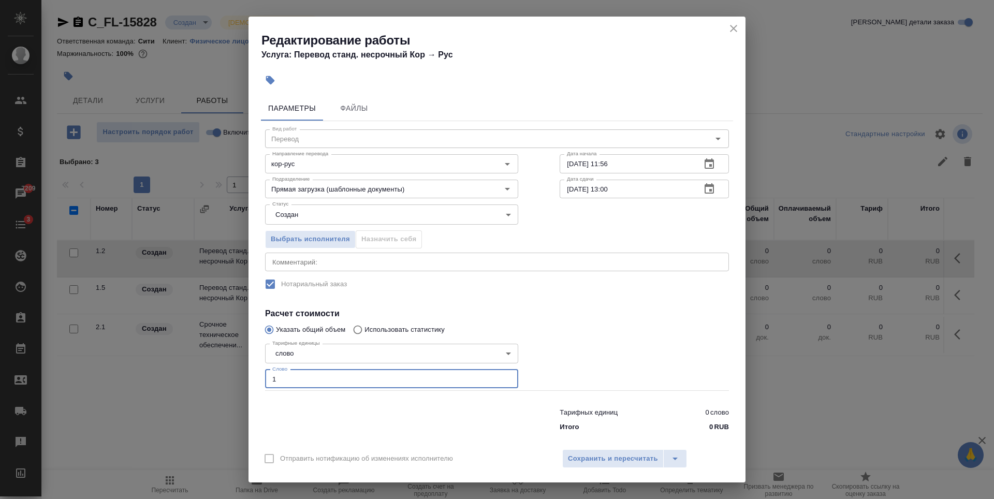
click at [710, 189] on button "button" at bounding box center [709, 189] width 25 height 25
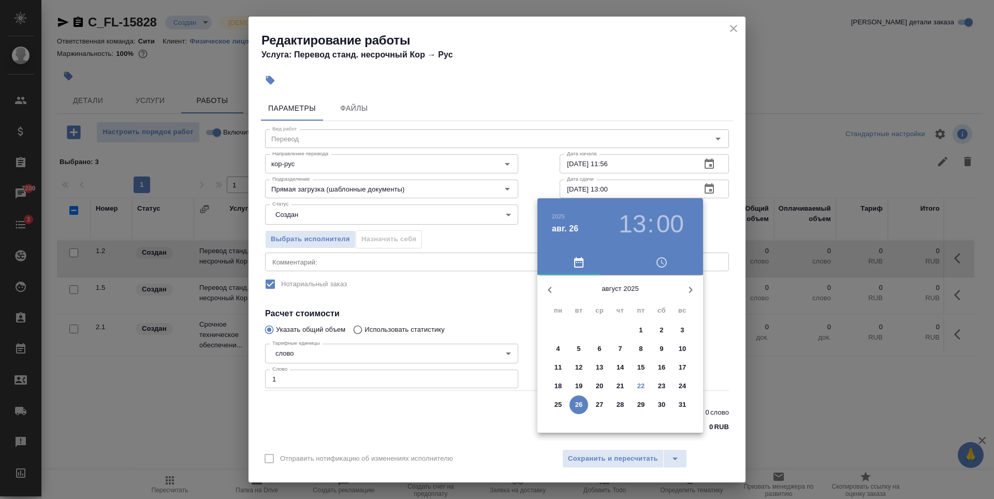
click at [634, 225] on h3 "13" at bounding box center [632, 224] width 27 height 29
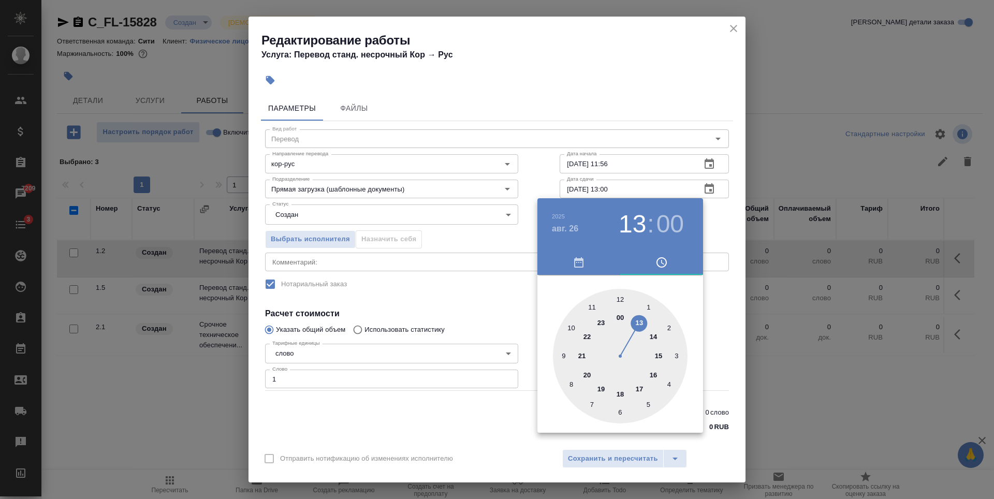
click at [573, 327] on div at bounding box center [620, 356] width 135 height 135
type input "26.08.2025 10:00"
click at [495, 286] on div at bounding box center [497, 249] width 994 height 499
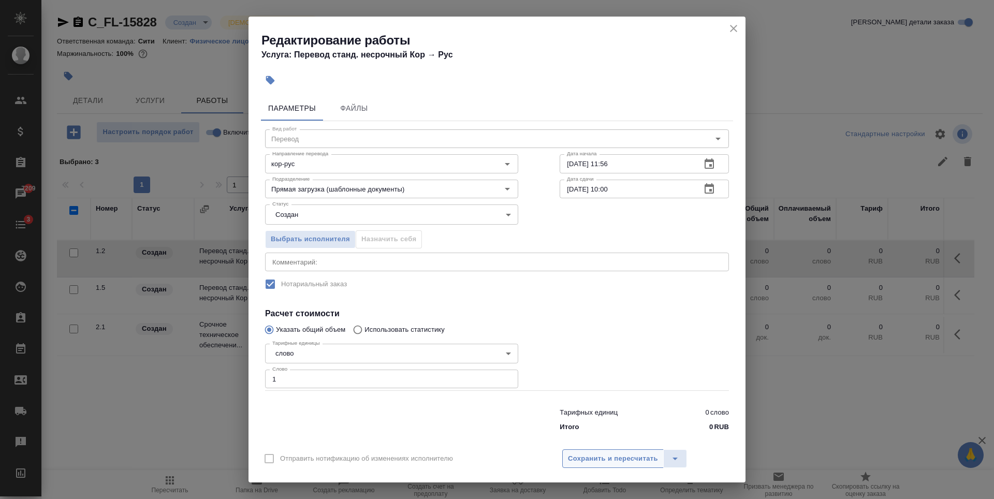
click at [633, 461] on span "Сохранить и пересчитать" at bounding box center [613, 459] width 90 height 12
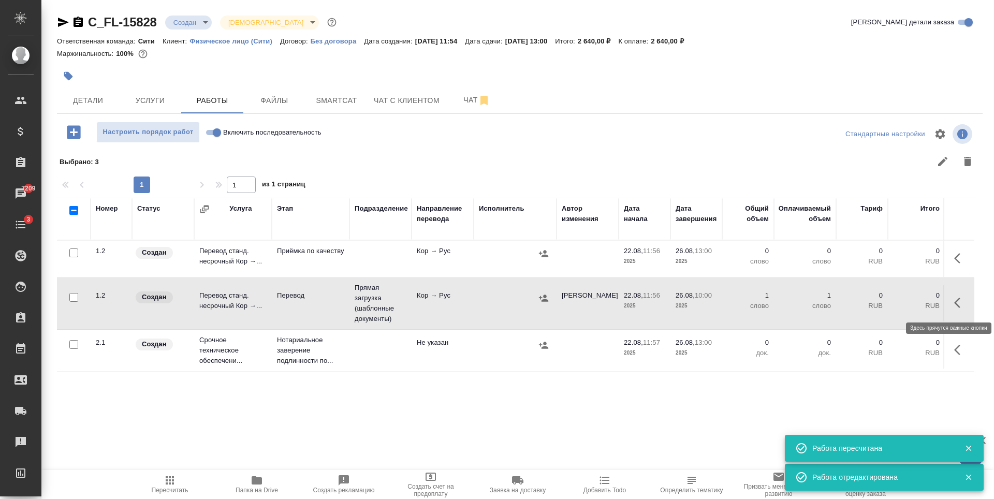
click at [966, 300] on icon "button" at bounding box center [960, 303] width 12 height 12
click at [960, 260] on icon "button" at bounding box center [960, 258] width 12 height 12
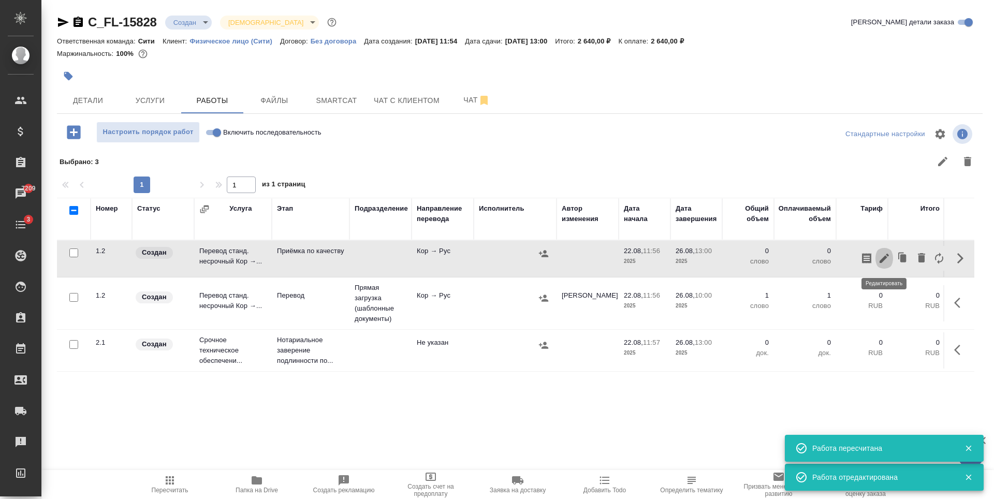
click at [884, 259] on icon "button" at bounding box center [884, 258] width 9 height 9
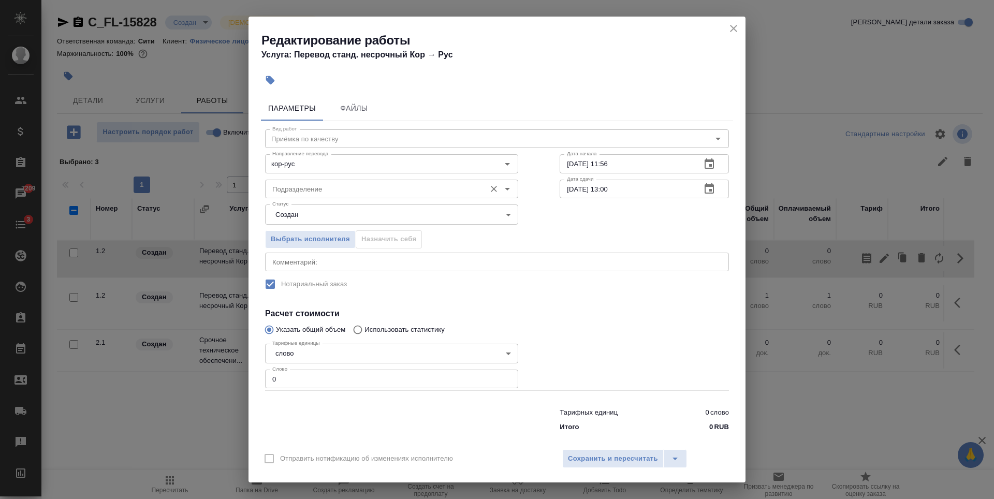
click at [307, 190] on input "Подразделение" at bounding box center [374, 189] width 212 height 12
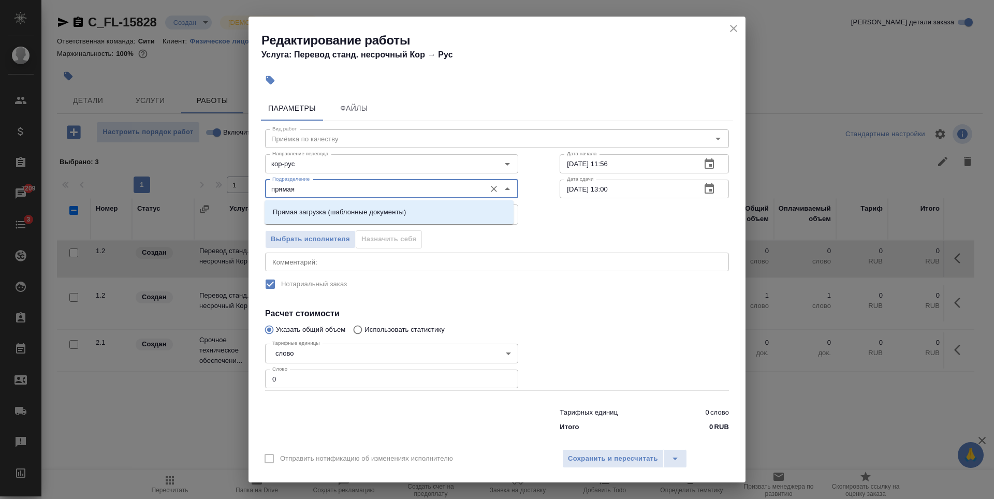
click at [325, 207] on p "Прямая загрузка (шаблонные документы)" at bounding box center [339, 212] width 133 height 10
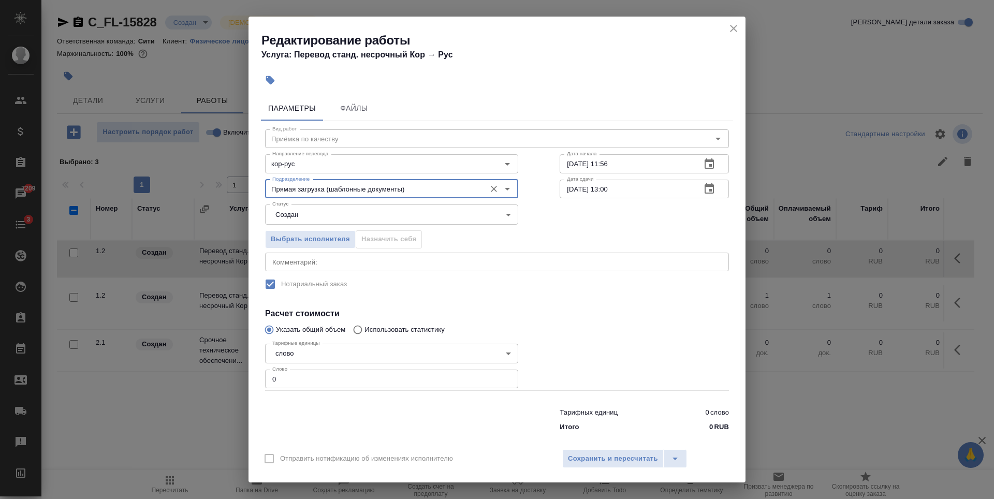
type input "Прямая загрузка (шаблонные документы)"
type input "1"
click at [503, 377] on input "1" at bounding box center [391, 379] width 253 height 19
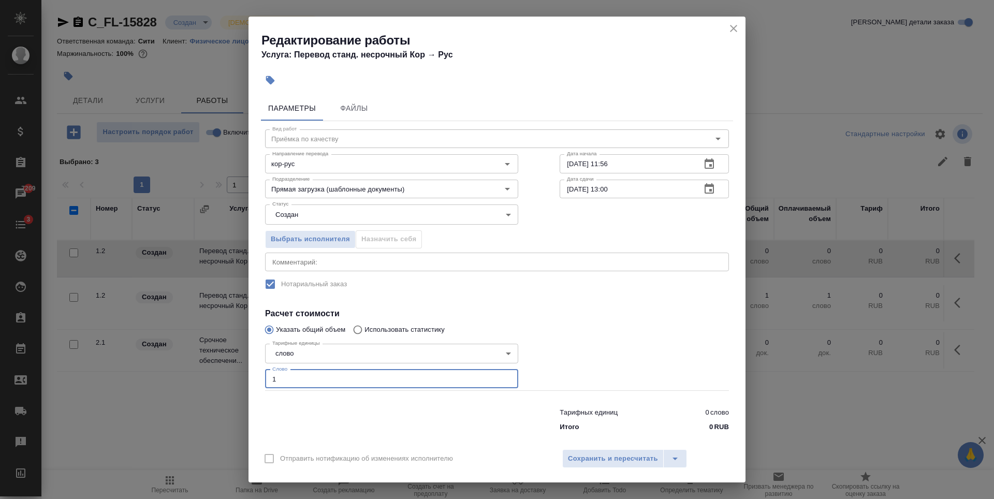
click at [703, 165] on icon "button" at bounding box center [709, 164] width 12 height 12
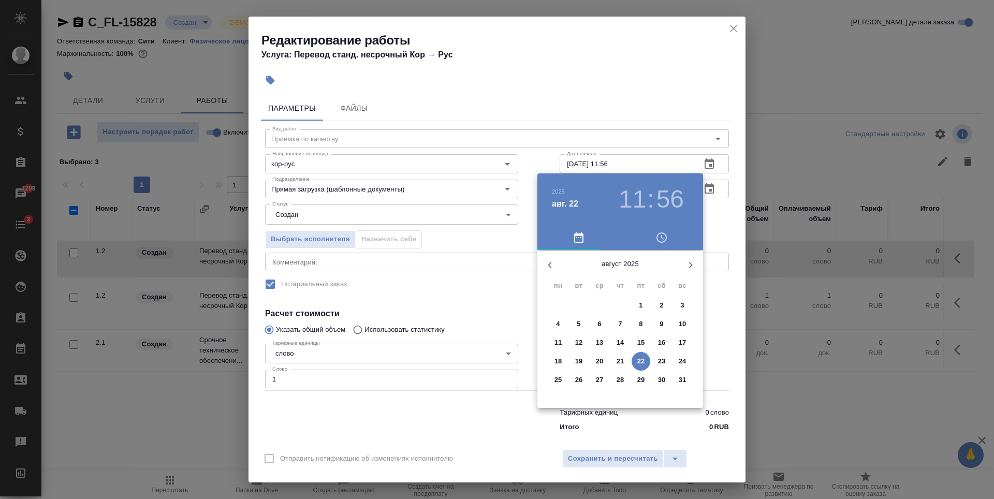
click at [575, 381] on p "26" at bounding box center [579, 380] width 8 height 10
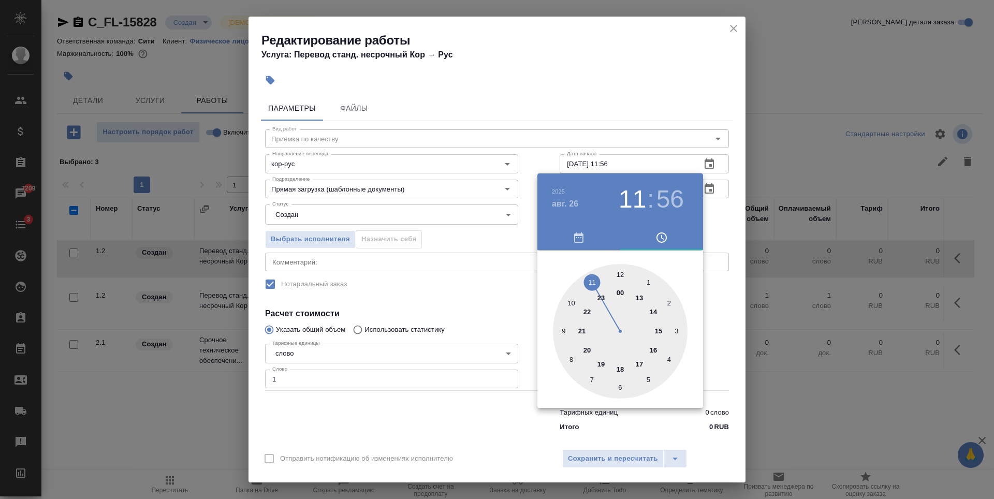
drag, startPoint x: 573, startPoint y: 299, endPoint x: 582, endPoint y: 297, distance: 9.5
click at [572, 299] on div at bounding box center [620, 331] width 135 height 135
click at [619, 273] on div at bounding box center [620, 331] width 135 height 135
type input "26.08.2025 10:00"
drag, startPoint x: 510, startPoint y: 295, endPoint x: 650, endPoint y: 222, distance: 158.0
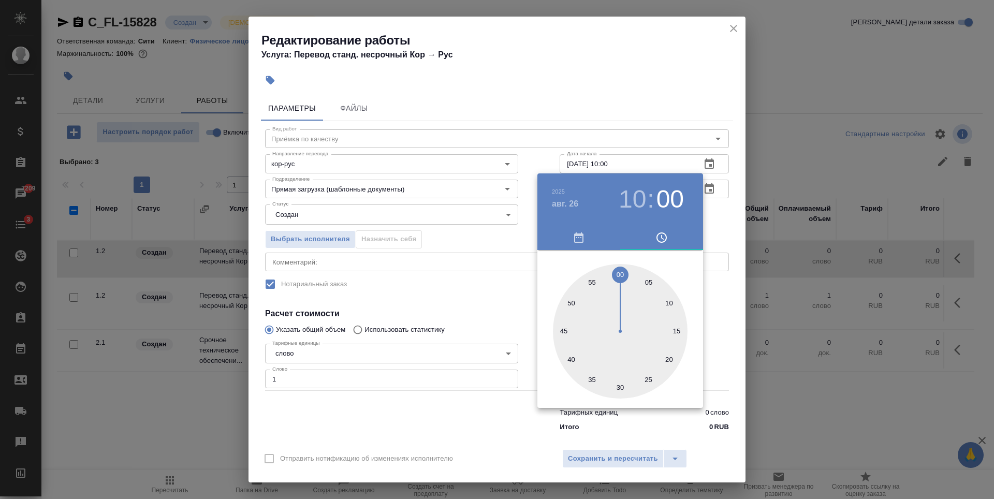
click at [512, 295] on div at bounding box center [497, 249] width 994 height 499
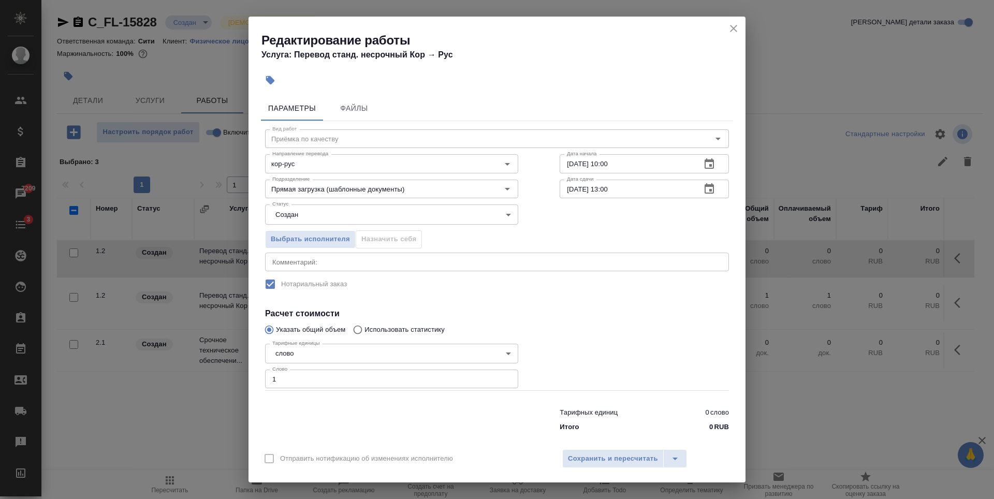
click at [703, 190] on icon "button" at bounding box center [709, 189] width 12 height 12
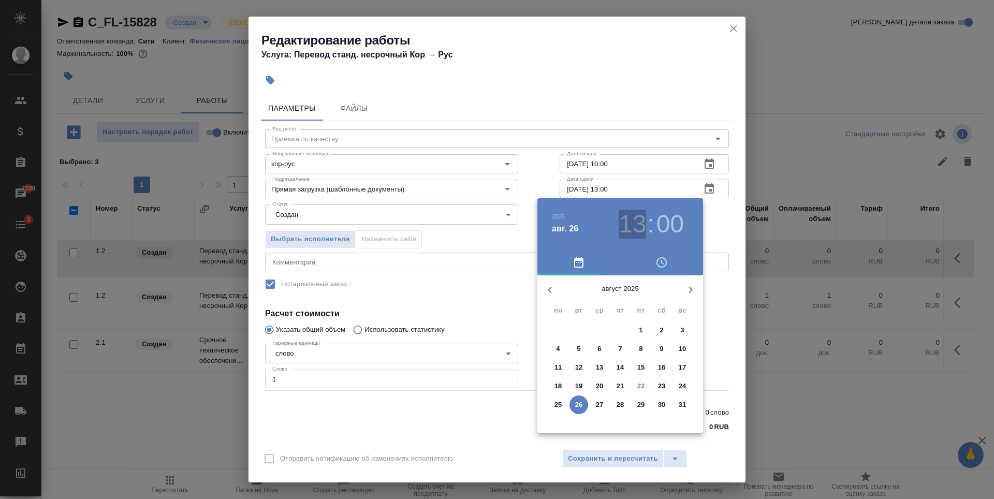
click at [635, 227] on h3 "13" at bounding box center [632, 224] width 27 height 29
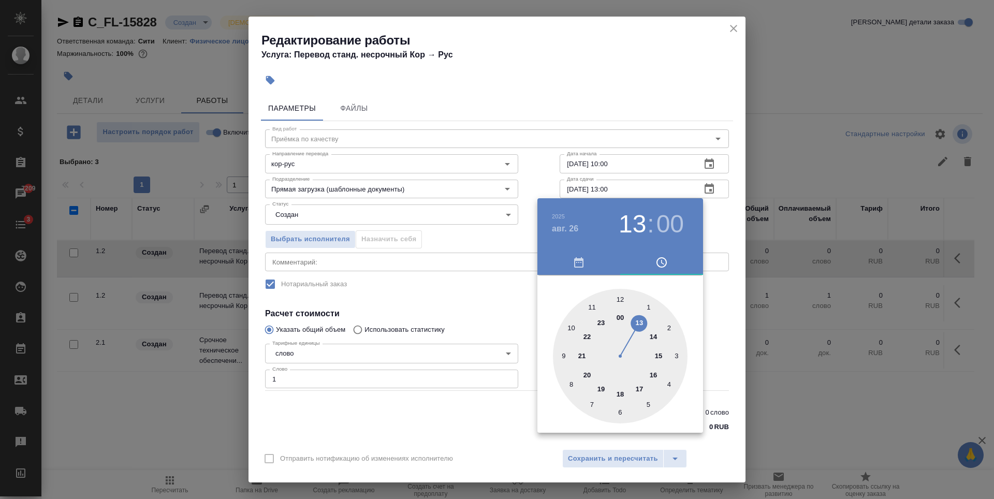
click at [591, 306] on div at bounding box center [620, 356] width 135 height 135
type input "26.08.2025 11:00"
click at [500, 305] on div at bounding box center [497, 249] width 994 height 499
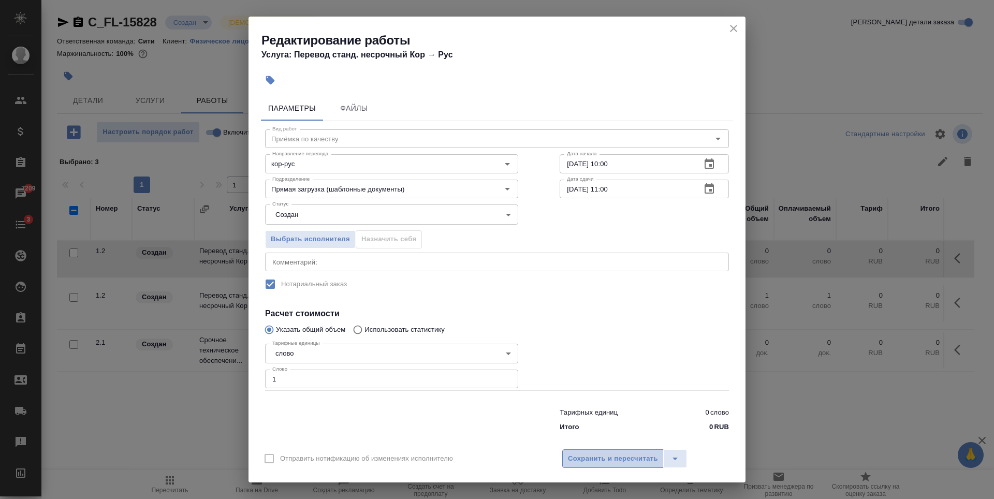
click at [637, 453] on span "Сохранить и пересчитать" at bounding box center [613, 459] width 90 height 12
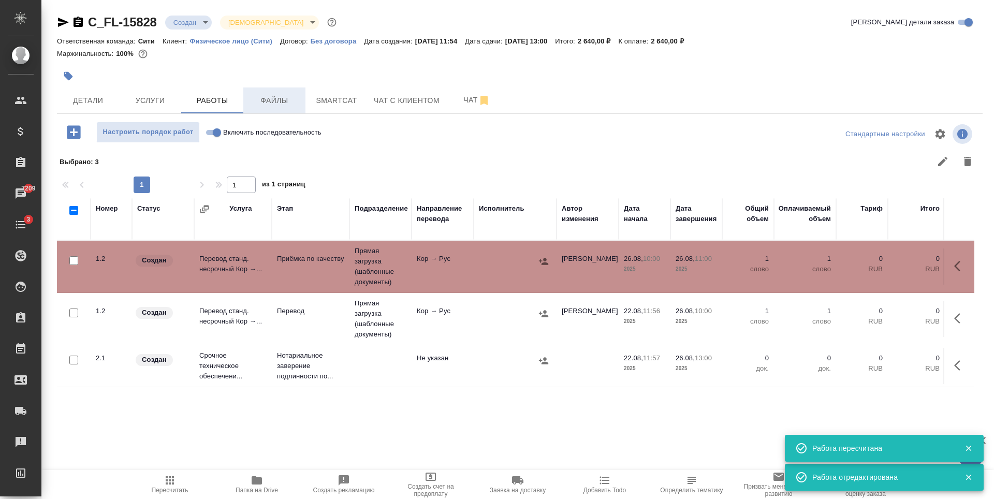
click at [283, 112] on button "Файлы" at bounding box center [274, 101] width 62 height 26
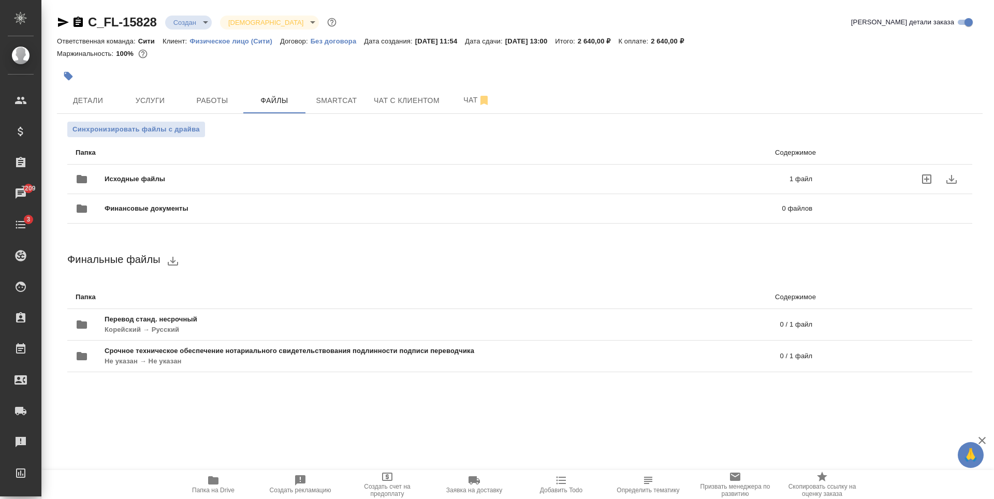
click at [607, 181] on p "1 файл" at bounding box center [644, 179] width 335 height 10
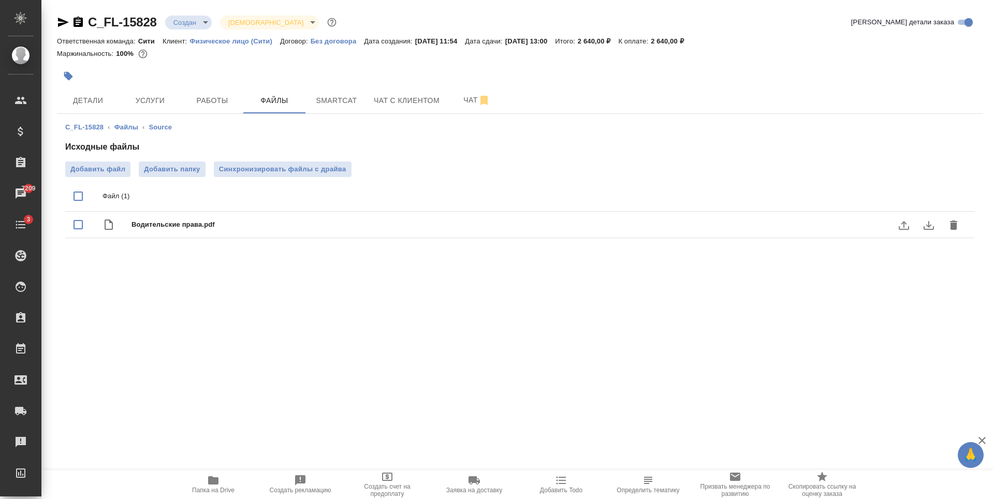
click at [171, 228] on span "Водительские права.pdf" at bounding box center [541, 225] width 818 height 10
checkbox input "true"
click at [930, 222] on icon "download" at bounding box center [929, 225] width 12 height 12
click at [186, 25] on body "🙏 .cls-1 fill:#fff; AWATERA Zaytseva Svetlana Клиенты Спецификации Заказы 7209 …" at bounding box center [497, 249] width 994 height 499
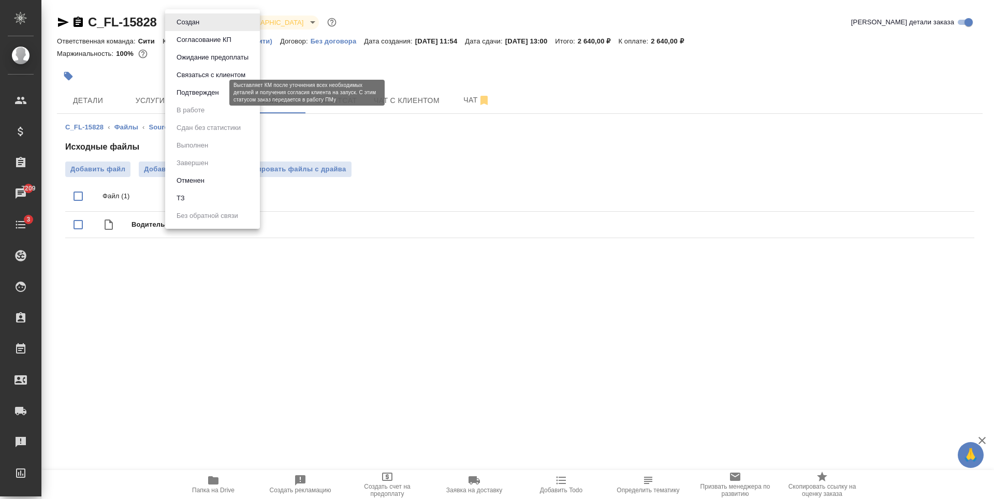
click at [207, 92] on button "Подтвержден" at bounding box center [197, 92] width 49 height 11
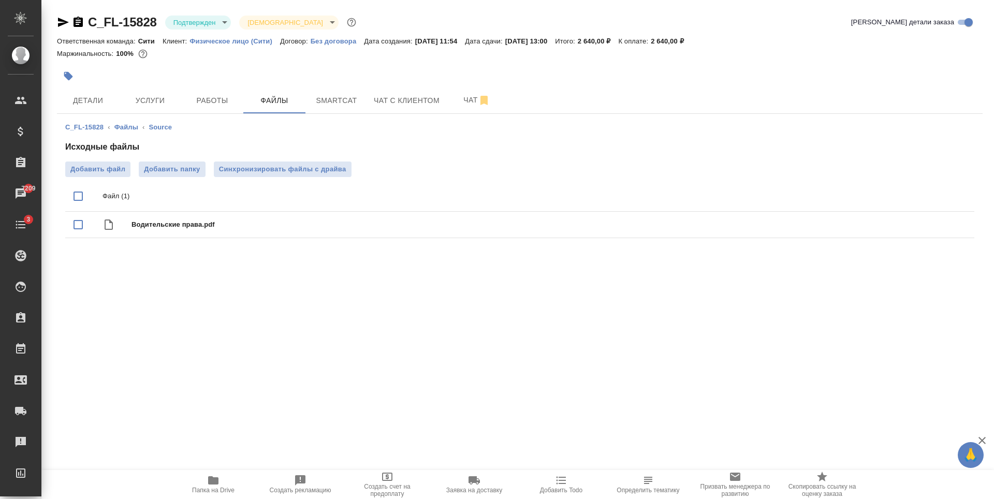
click at [99, 98] on span "Детали" at bounding box center [88, 100] width 50 height 13
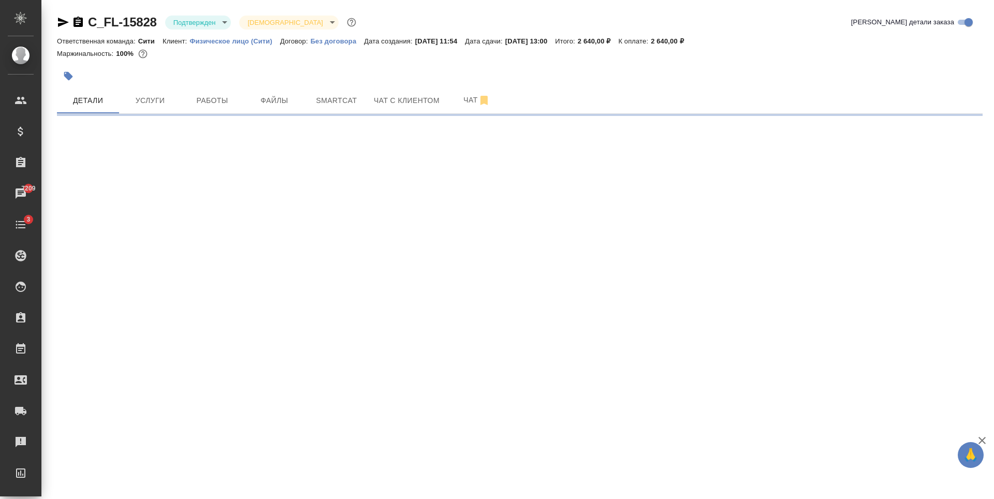
select select "RU"
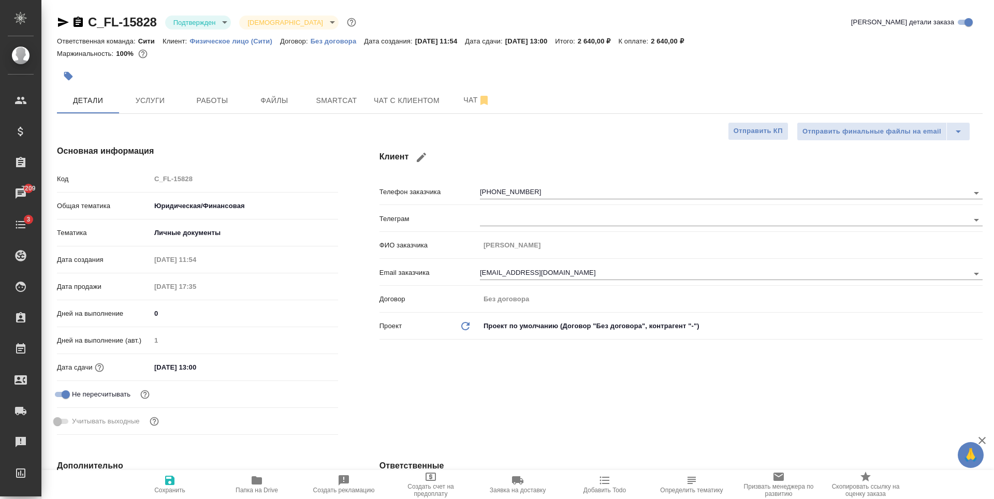
type textarea "x"
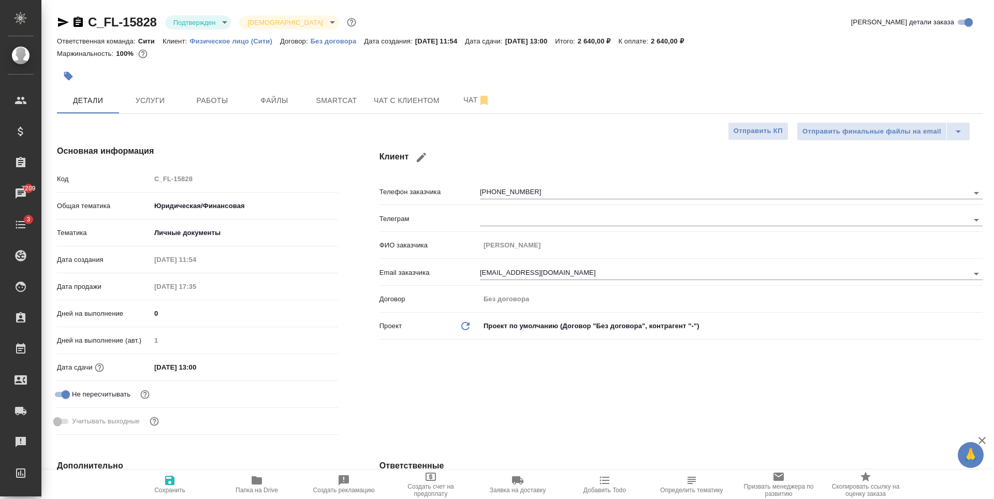
type textarea "x"
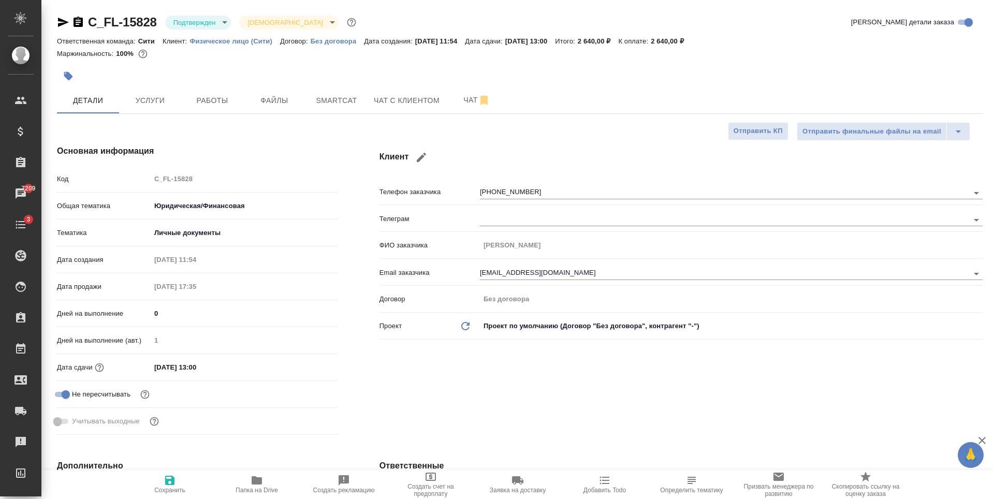
type textarea "x"
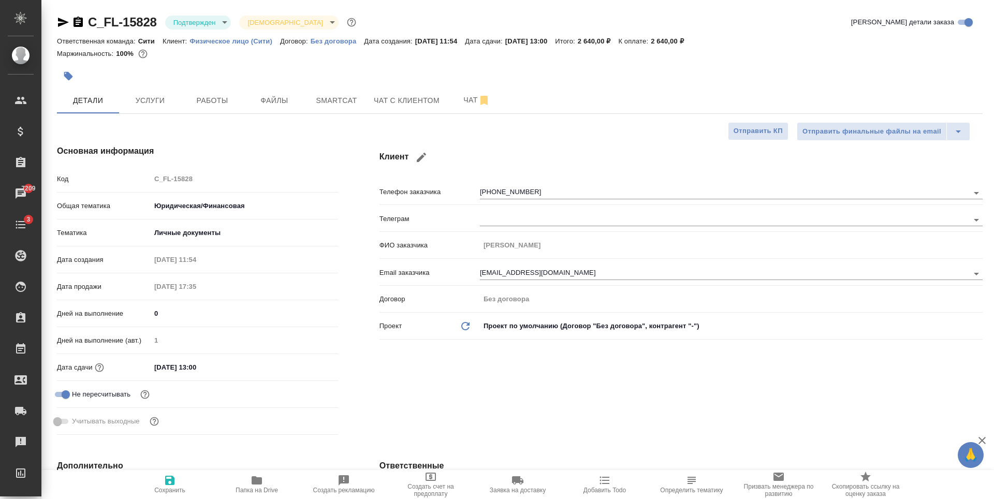
type textarea "x"
click at [162, 100] on span "Услуги" at bounding box center [150, 100] width 50 height 13
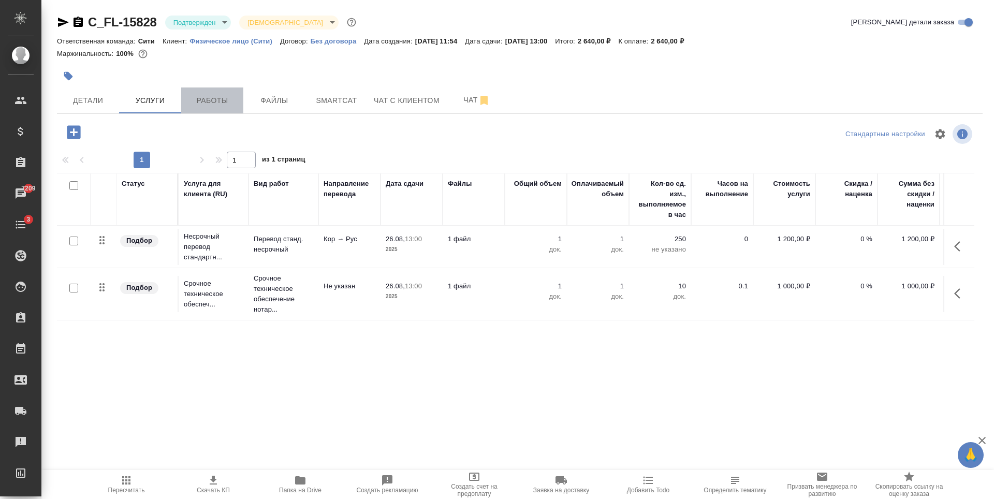
click at [208, 100] on span "Работы" at bounding box center [212, 100] width 50 height 13
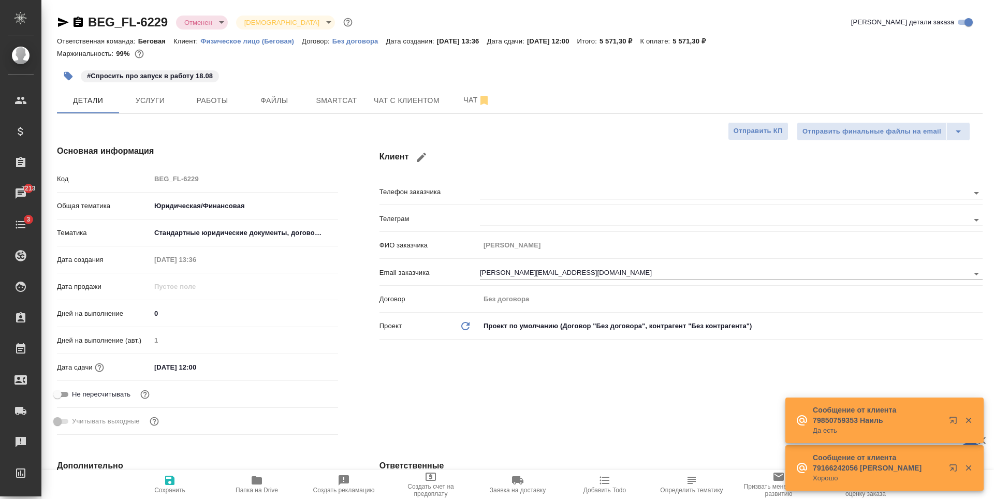
select select "RU"
